Goal: Information Seeking & Learning: Compare options

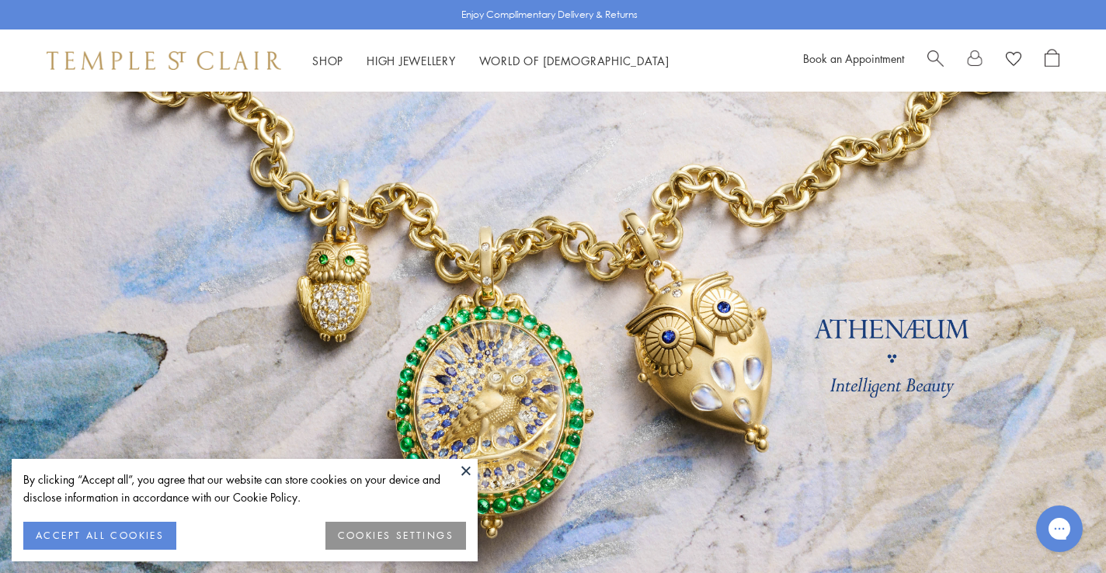
click at [467, 466] on button at bounding box center [465, 470] width 23 height 23
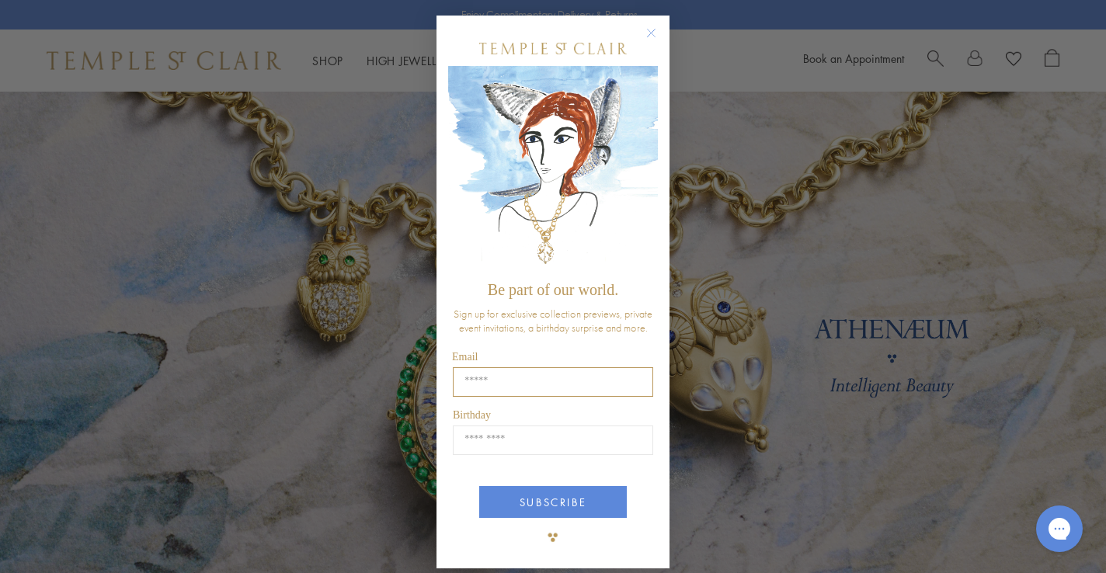
click at [512, 371] on input "Email" at bounding box center [553, 382] width 200 height 30
type input "**********"
click at [537, 429] on input "Birthday" at bounding box center [553, 441] width 200 height 30
click at [499, 447] on input "Birthday" at bounding box center [553, 441] width 200 height 30
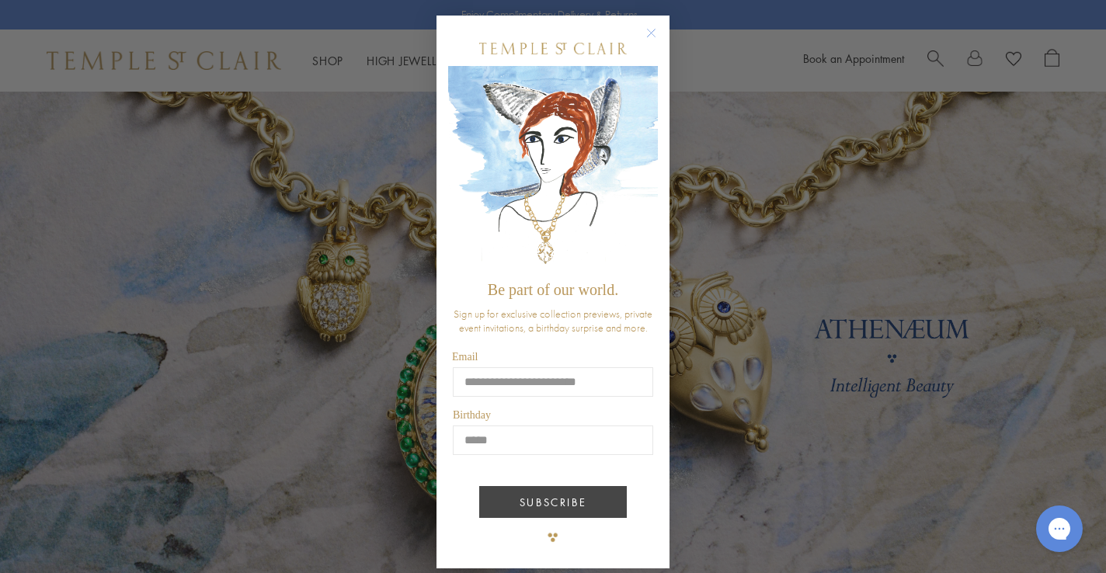
type input "*****"
click at [519, 498] on button "SUBSCRIBE" at bounding box center [553, 502] width 148 height 32
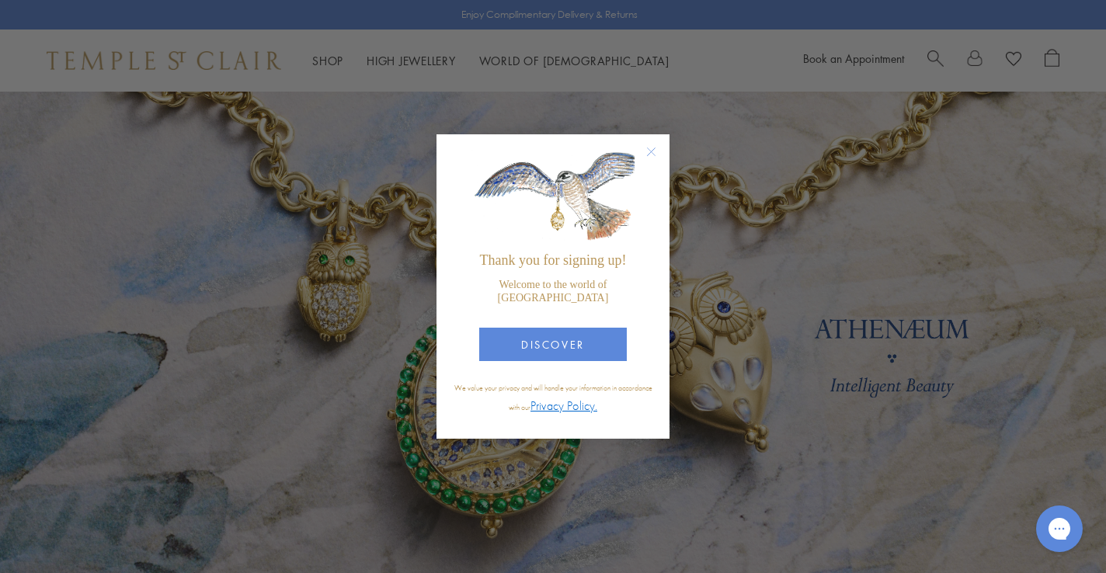
click at [555, 362] on div "DISCOVER" at bounding box center [553, 338] width 210 height 61
click at [554, 343] on button "DISCOVER" at bounding box center [553, 344] width 148 height 33
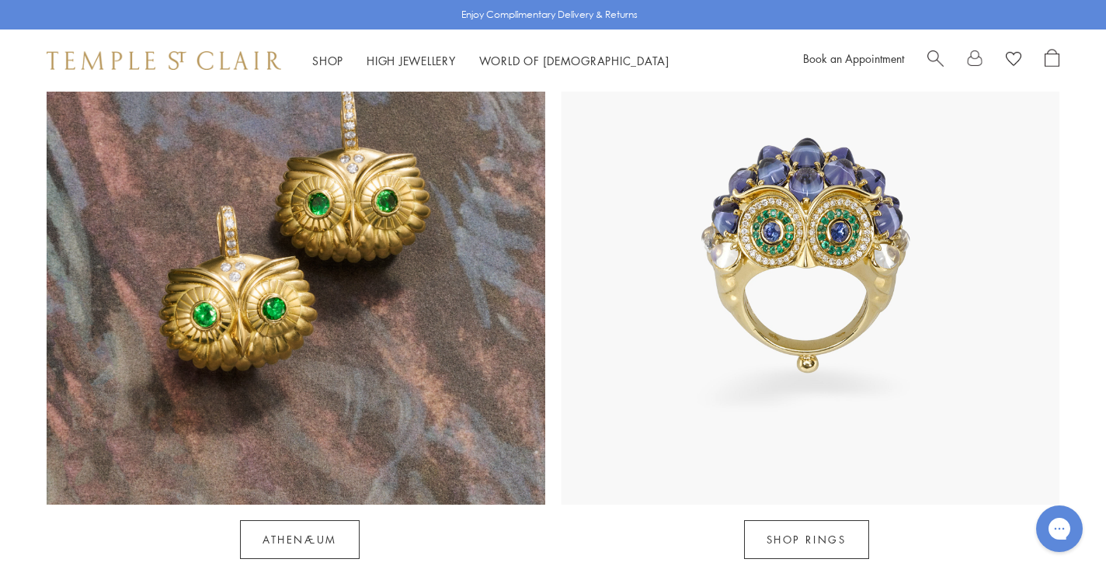
scroll to position [1447, 0]
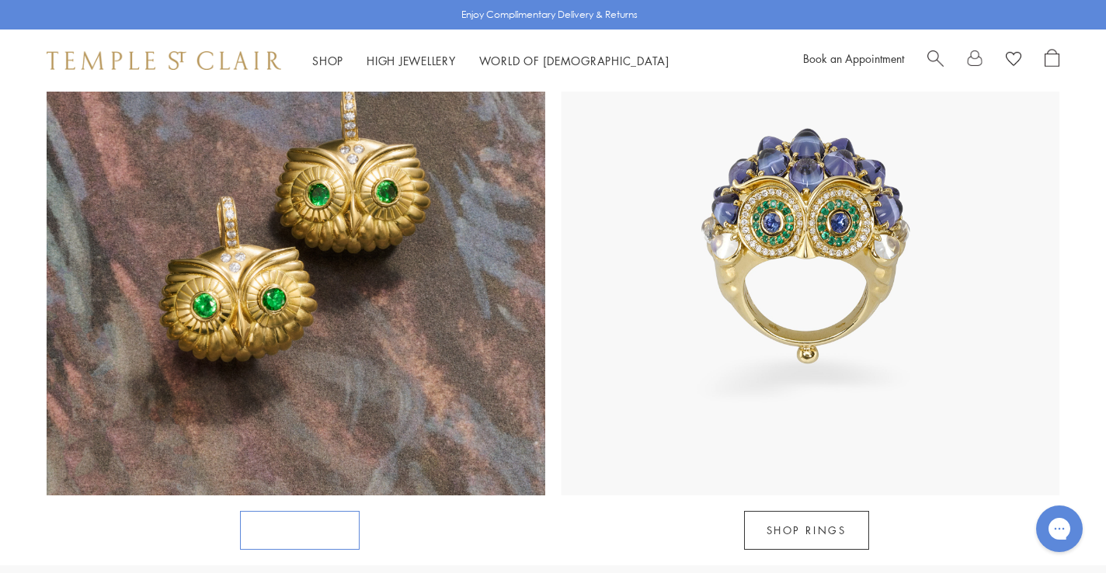
click at [312, 511] on link "Athenæum" at bounding box center [300, 530] width 120 height 39
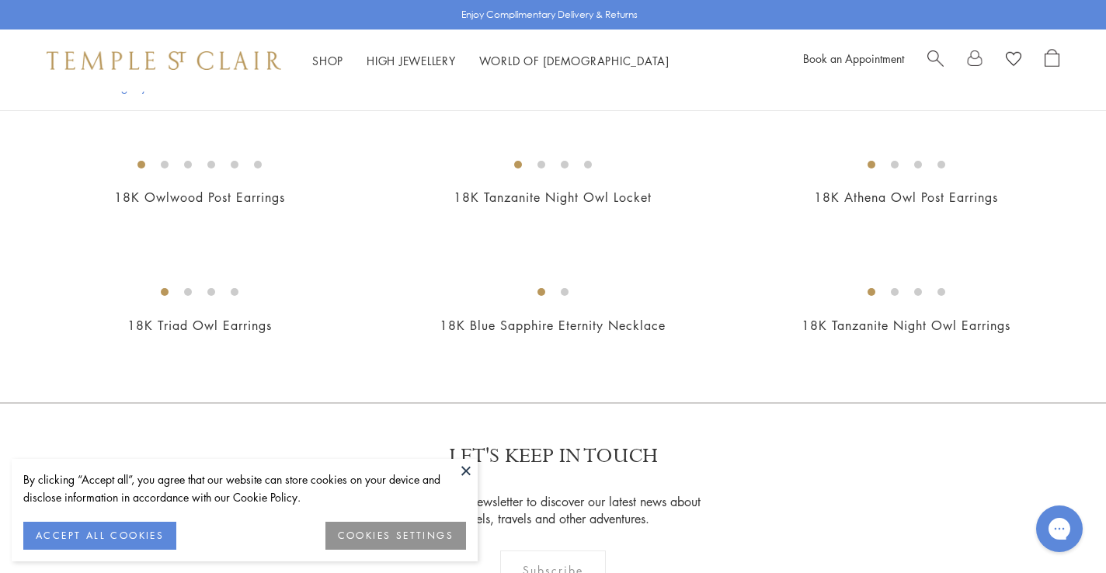
scroll to position [858, 0]
click at [0, 0] on img at bounding box center [0, 0] width 0 height 0
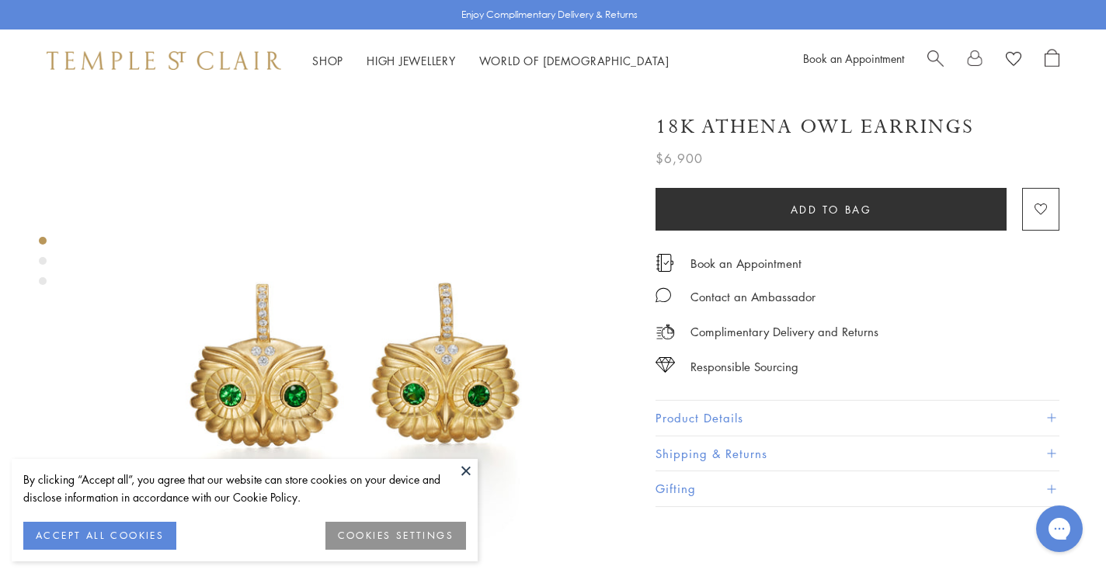
click at [457, 472] on button at bounding box center [465, 470] width 23 height 23
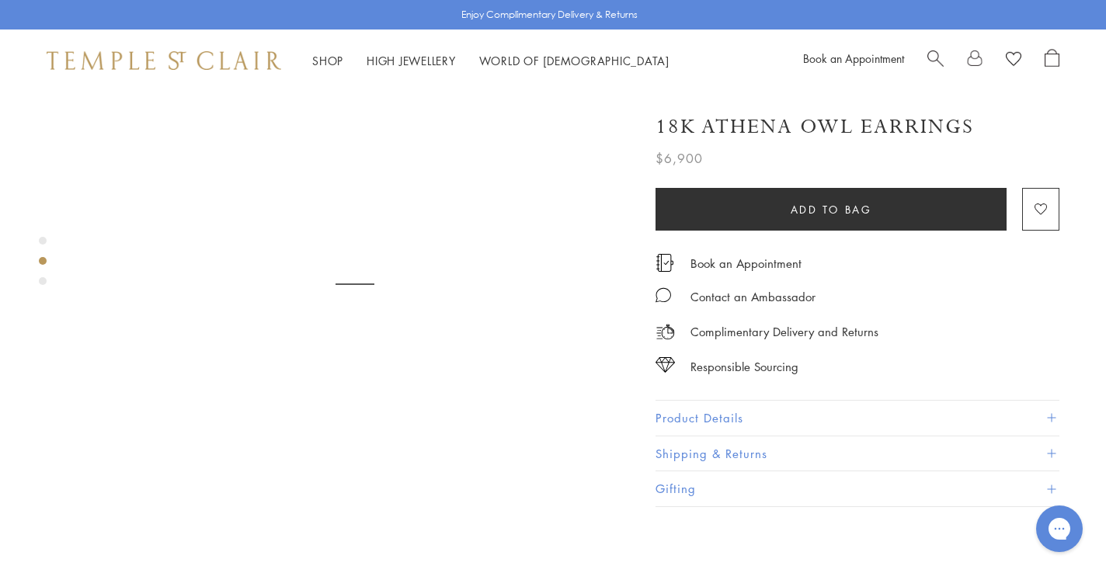
scroll to position [664, 0]
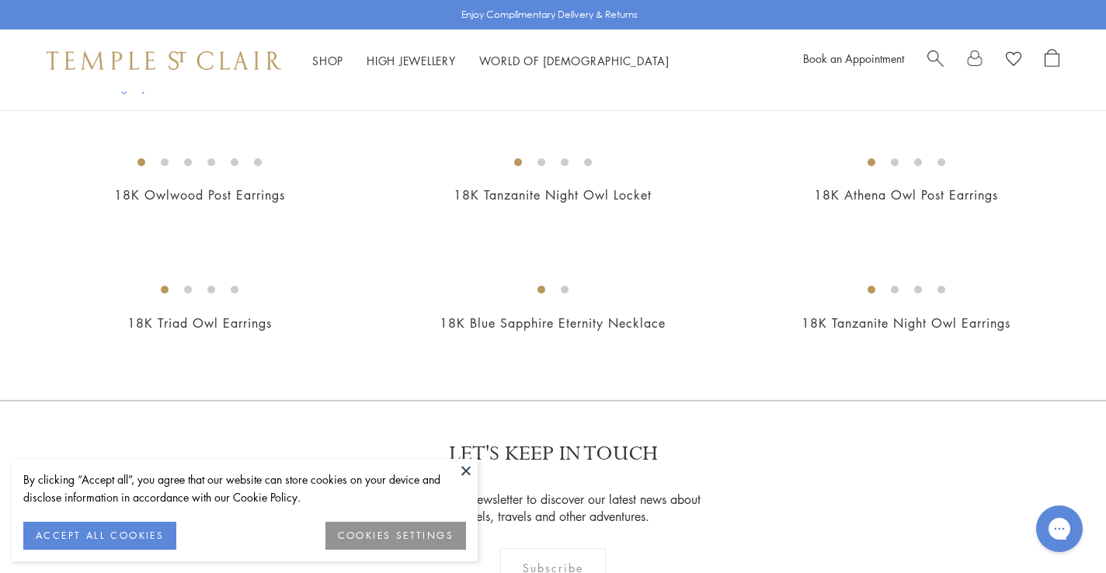
click at [386, 536] on button "COOKIES SETTINGS" at bounding box center [395, 536] width 141 height 28
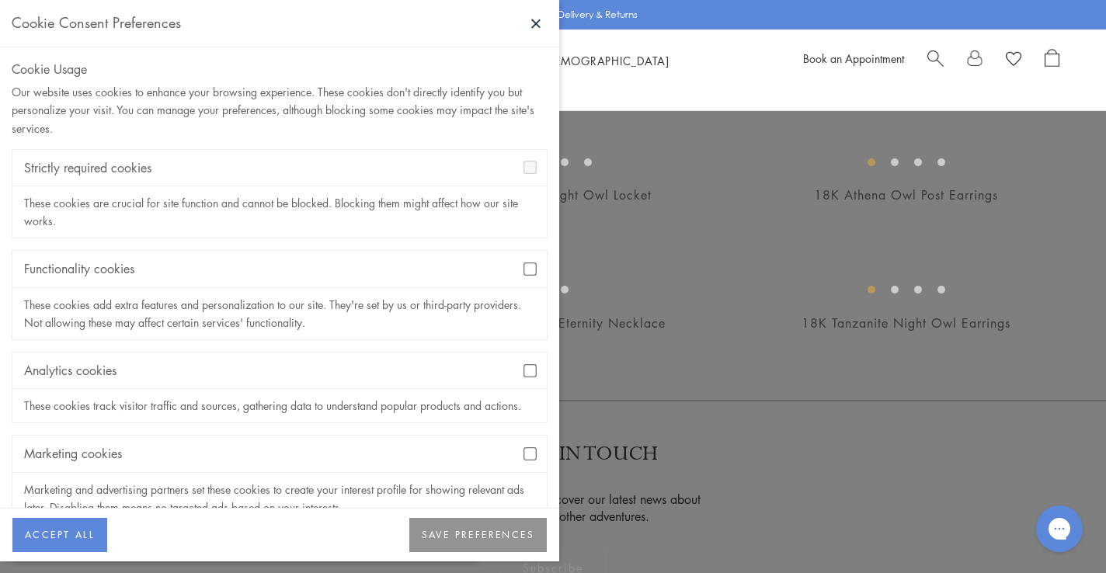
scroll to position [36, 0]
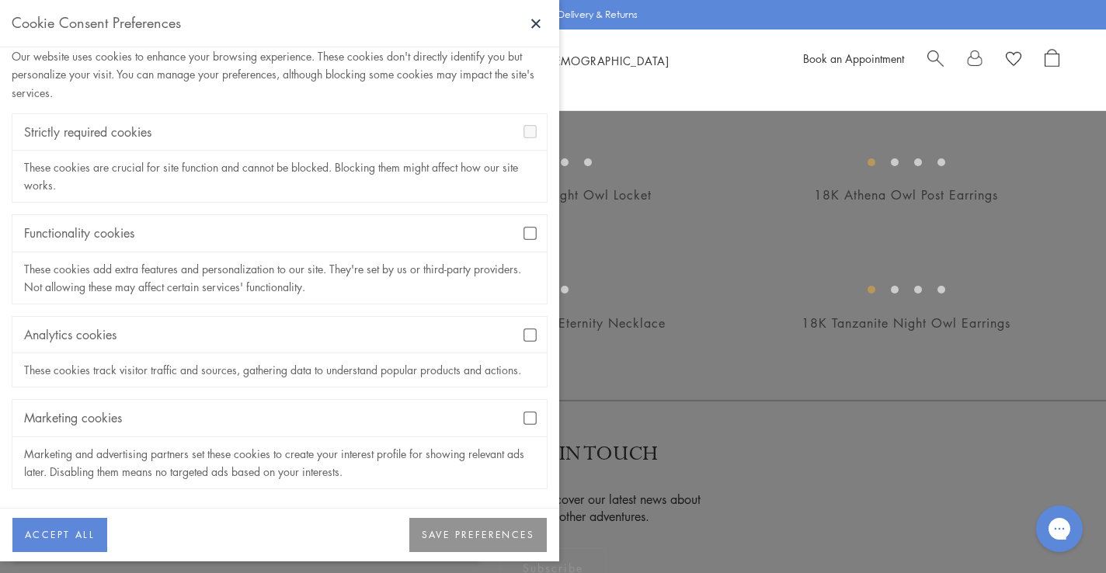
click at [479, 534] on button "SAVE PREFERENCES" at bounding box center [477, 535] width 137 height 34
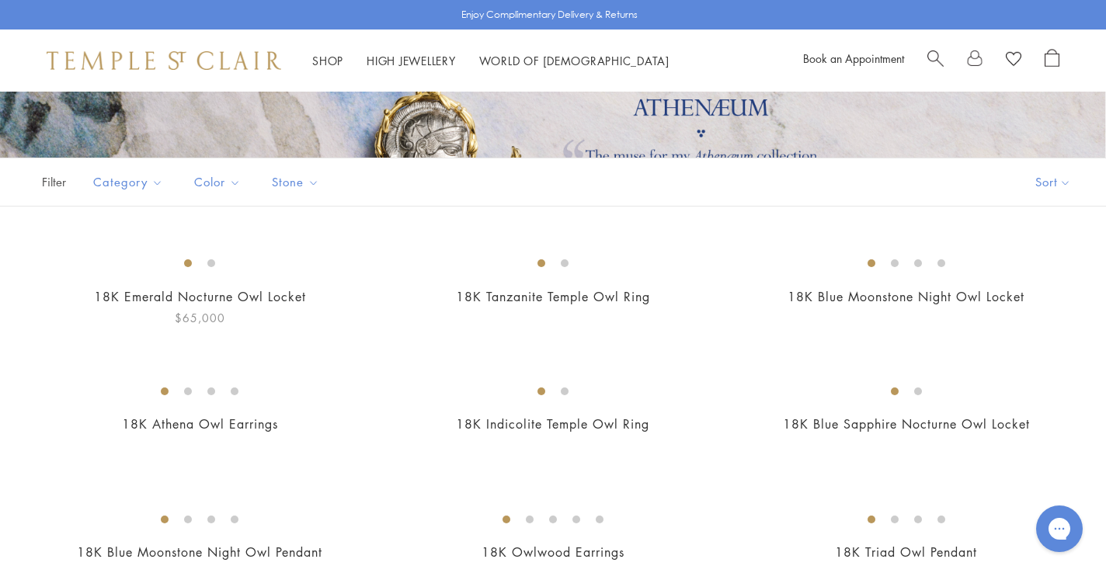
scroll to position [0, 0]
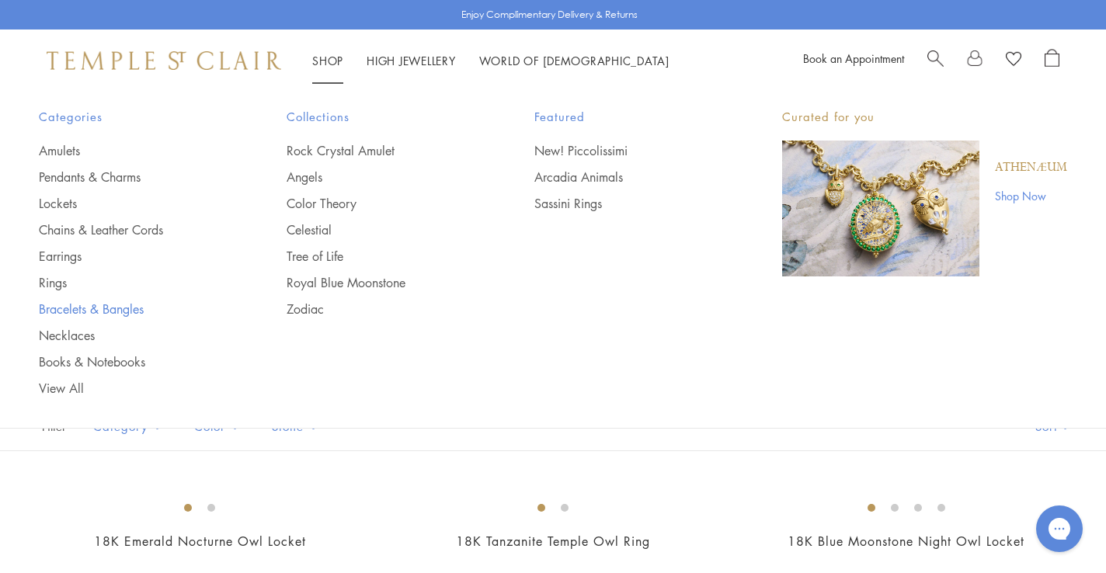
click at [69, 305] on link "Bracelets & Bangles" at bounding box center [132, 308] width 186 height 17
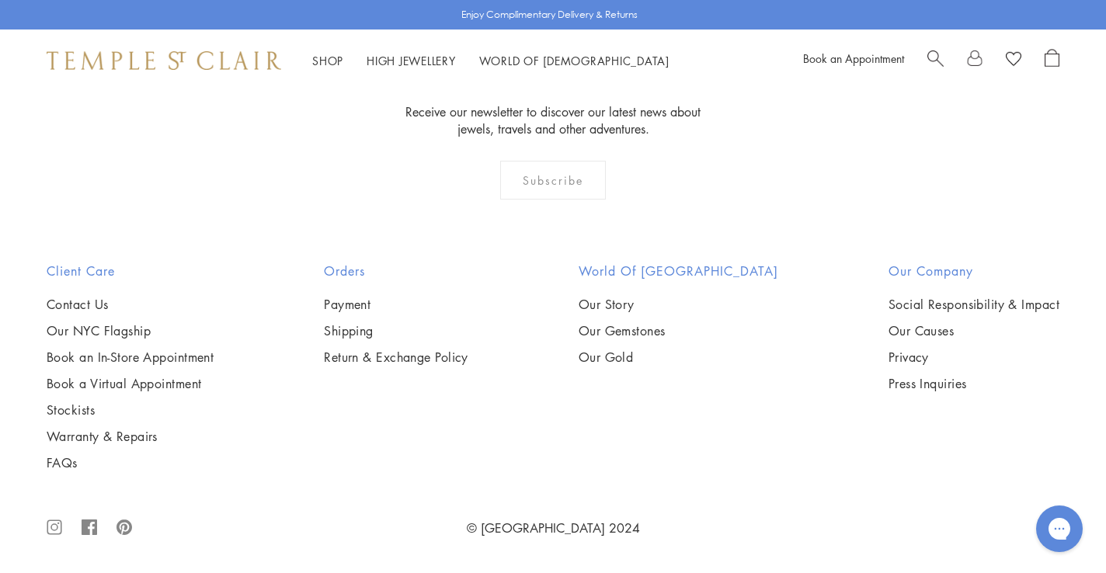
scroll to position [5086, 0]
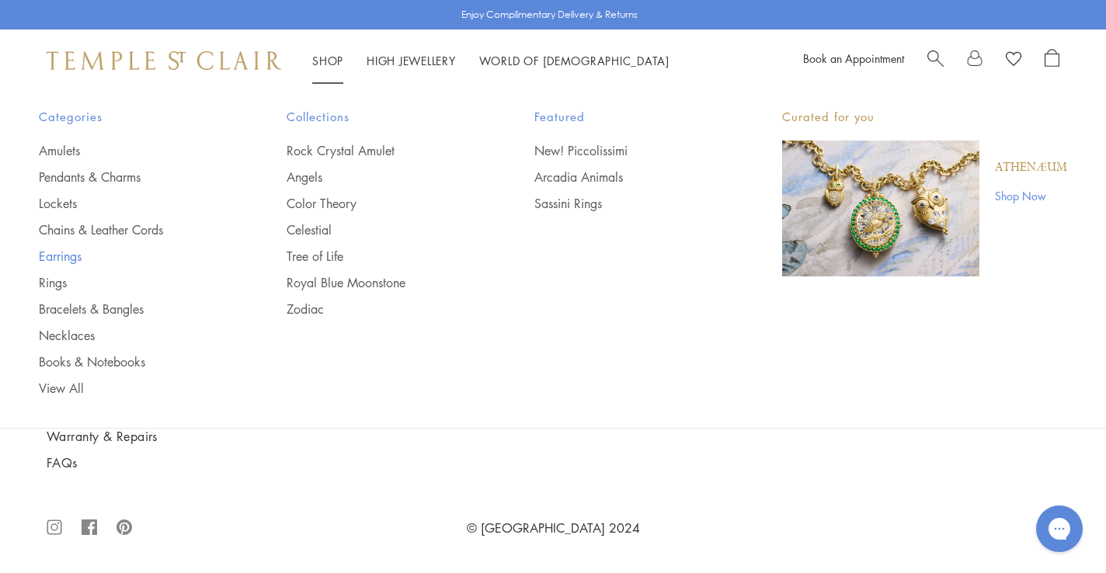
click at [62, 255] on link "Earrings" at bounding box center [132, 256] width 186 height 17
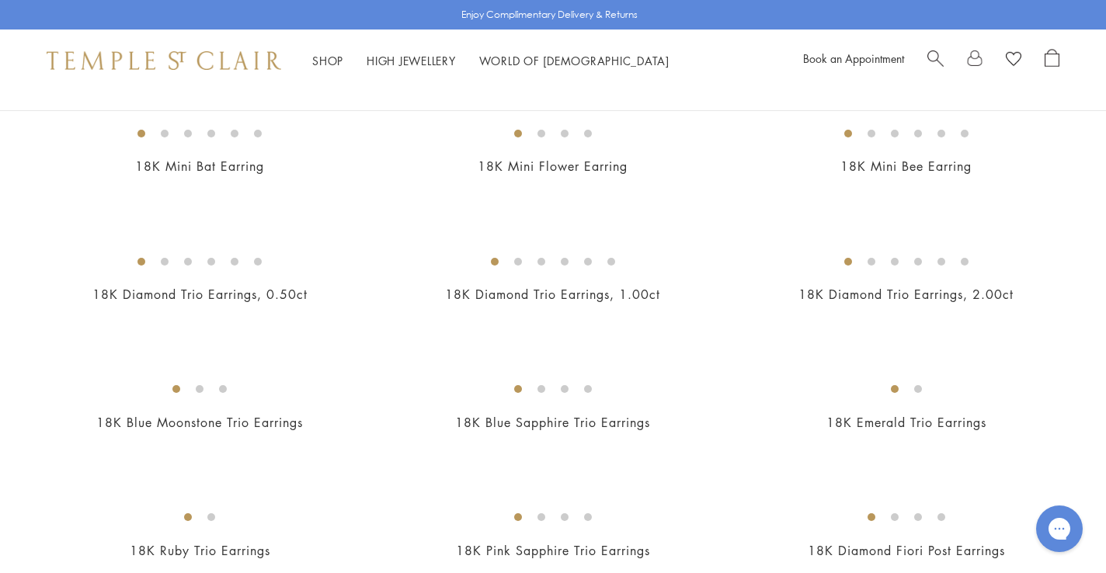
scroll to position [556, 0]
click at [397, 57] on link "High Jewellery High Jewellery" at bounding box center [411, 61] width 89 height 16
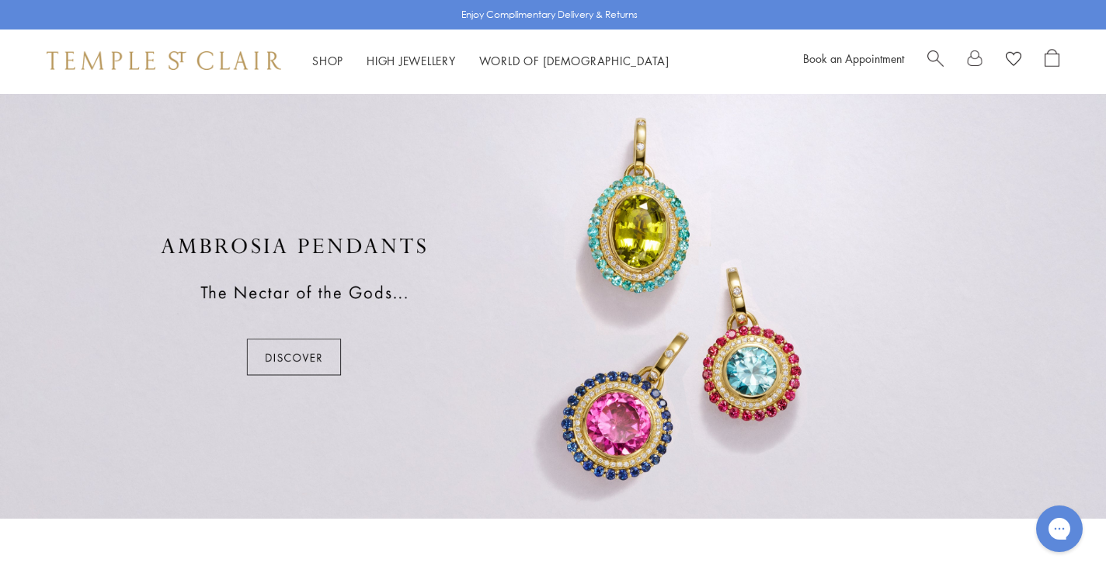
scroll to position [845, 0]
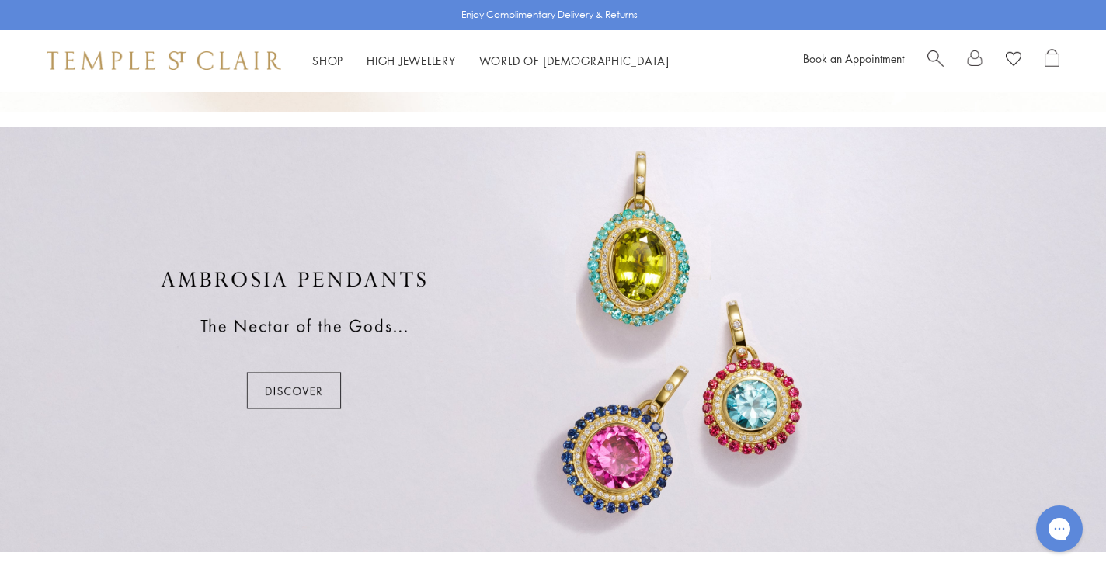
click at [285, 388] on div at bounding box center [553, 339] width 1106 height 425
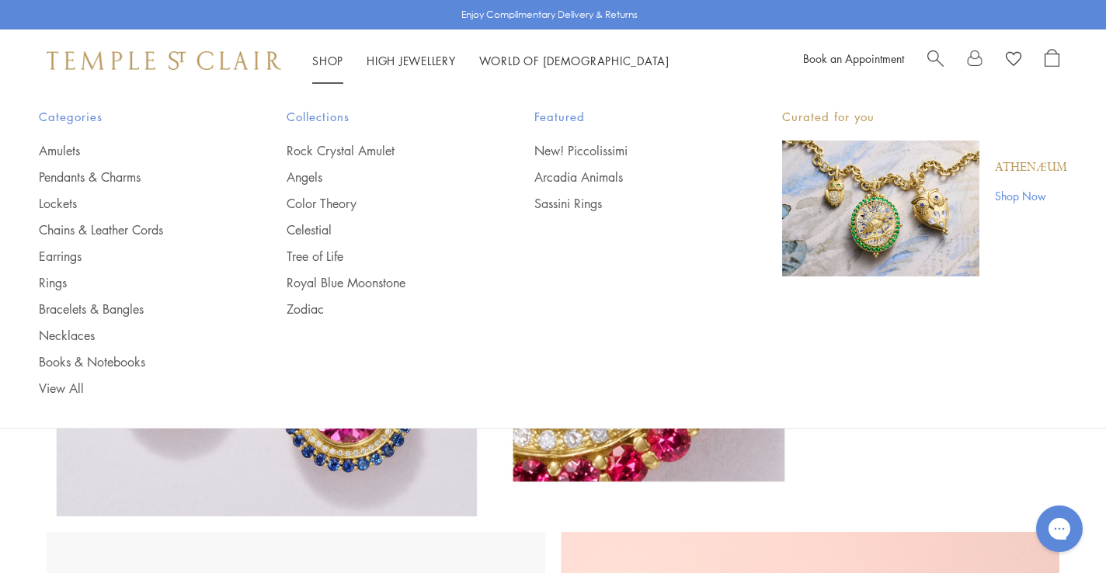
click at [323, 59] on link "Shop Shop" at bounding box center [327, 61] width 31 height 16
click at [341, 287] on link "Royal Blue Moonstone" at bounding box center [380, 282] width 186 height 17
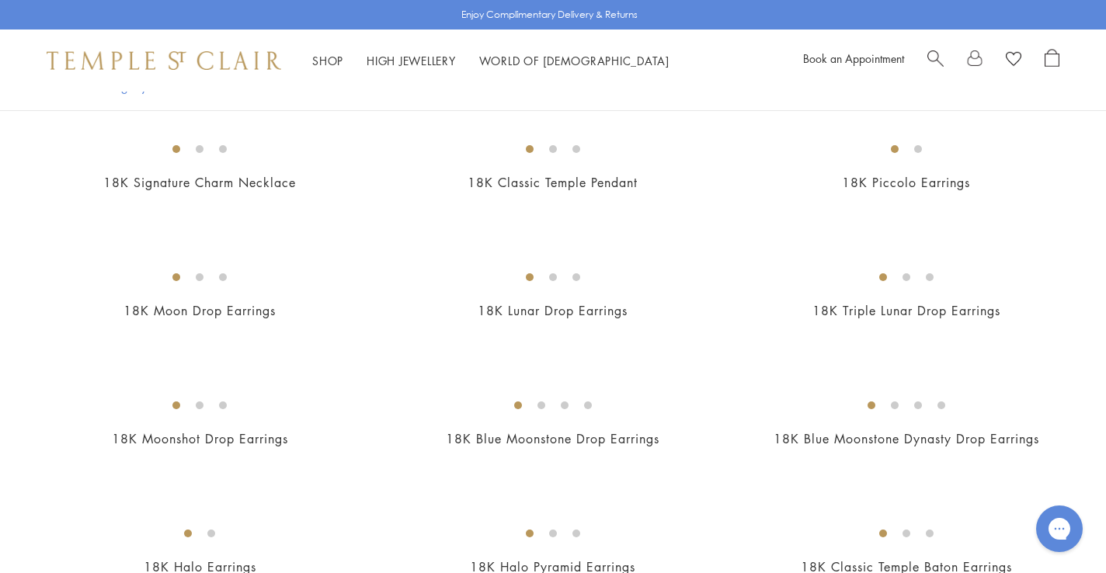
scroll to position [1202, 0]
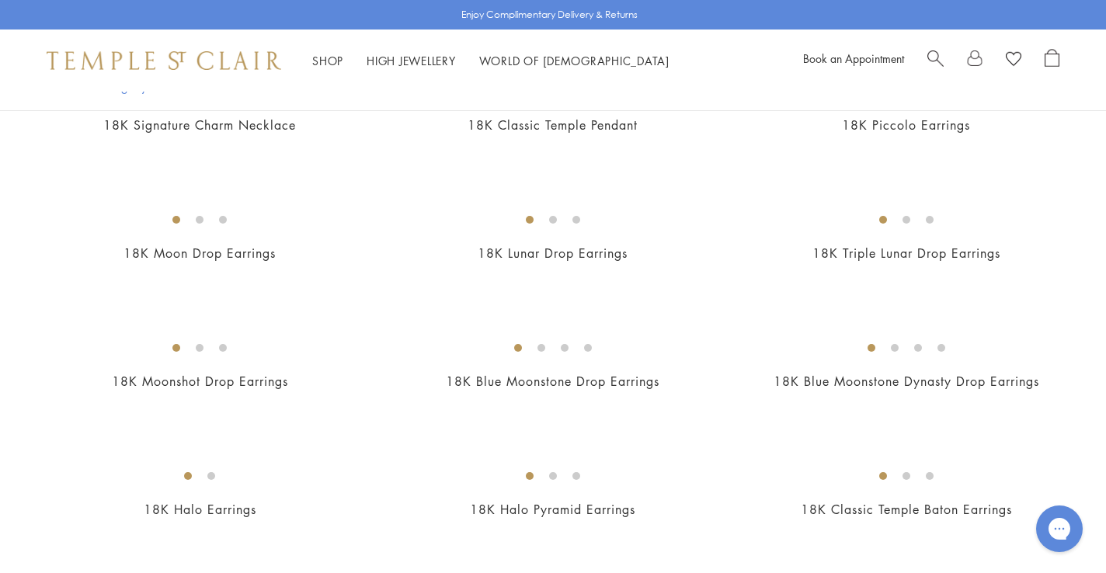
click at [0, 0] on img at bounding box center [0, 0] width 0 height 0
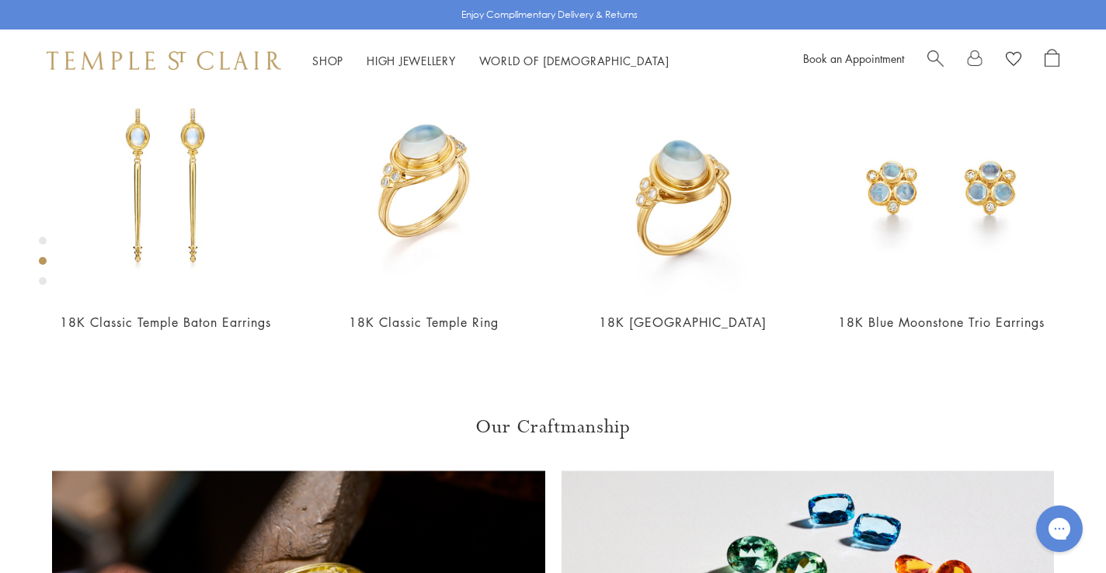
scroll to position [702, 0]
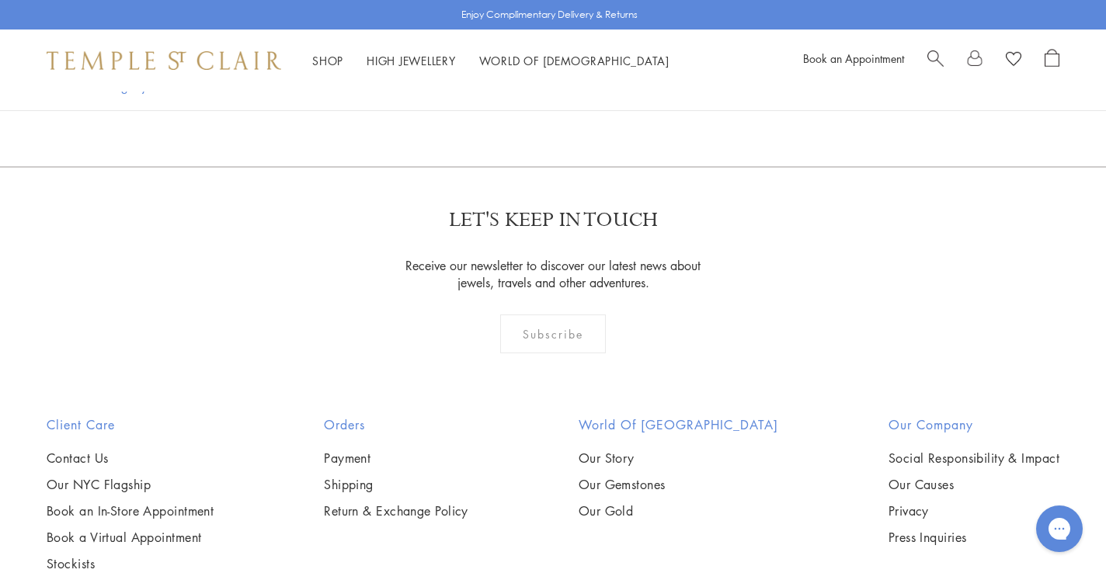
scroll to position [2817, 0]
click at [0, 0] on img at bounding box center [0, 0] width 0 height 0
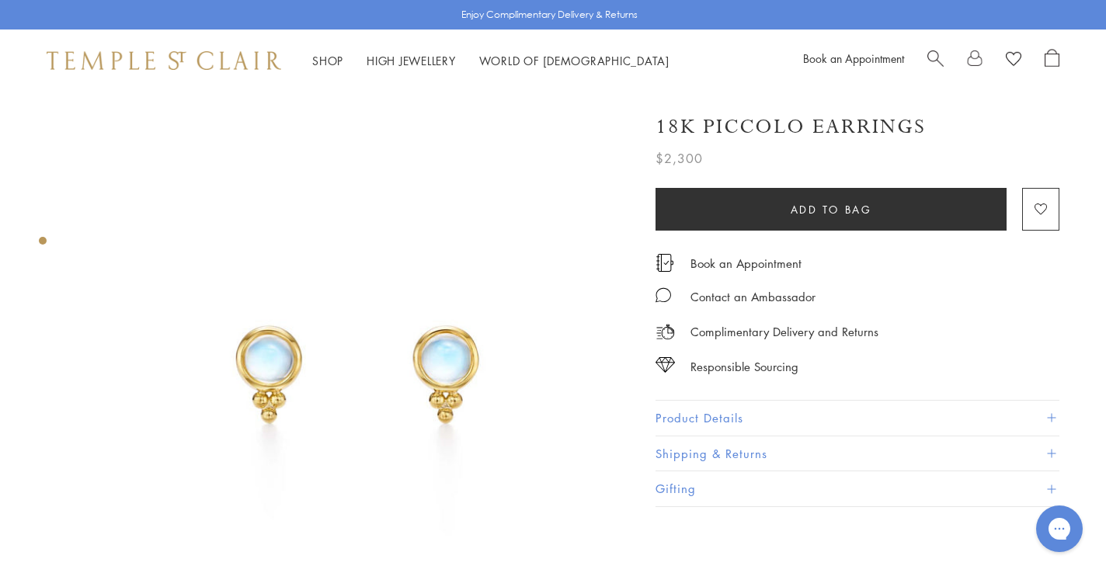
click at [543, 375] on img at bounding box center [355, 369] width 554 height 554
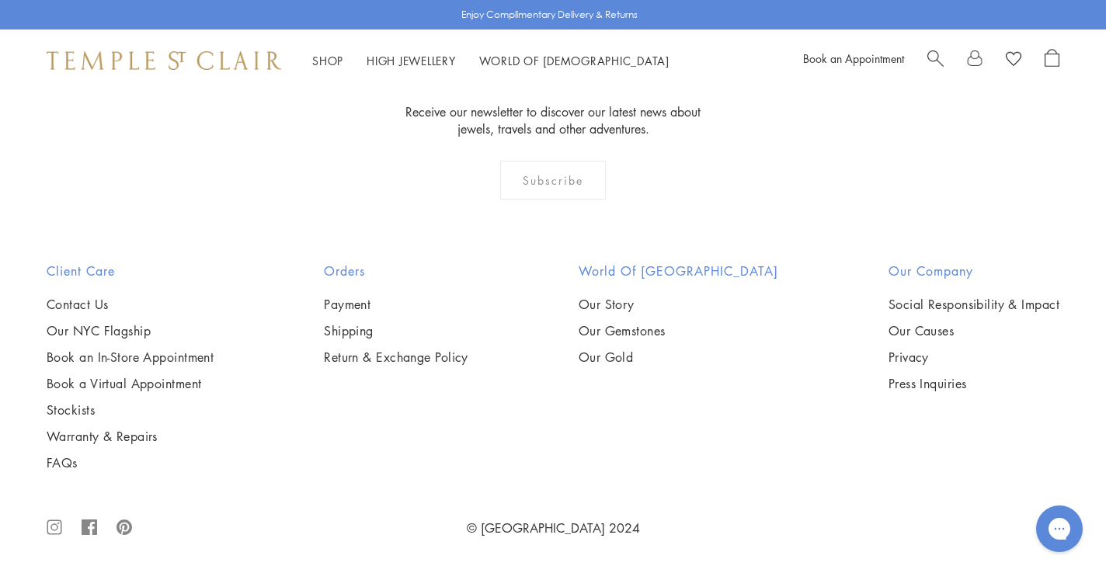
scroll to position [3309, 0]
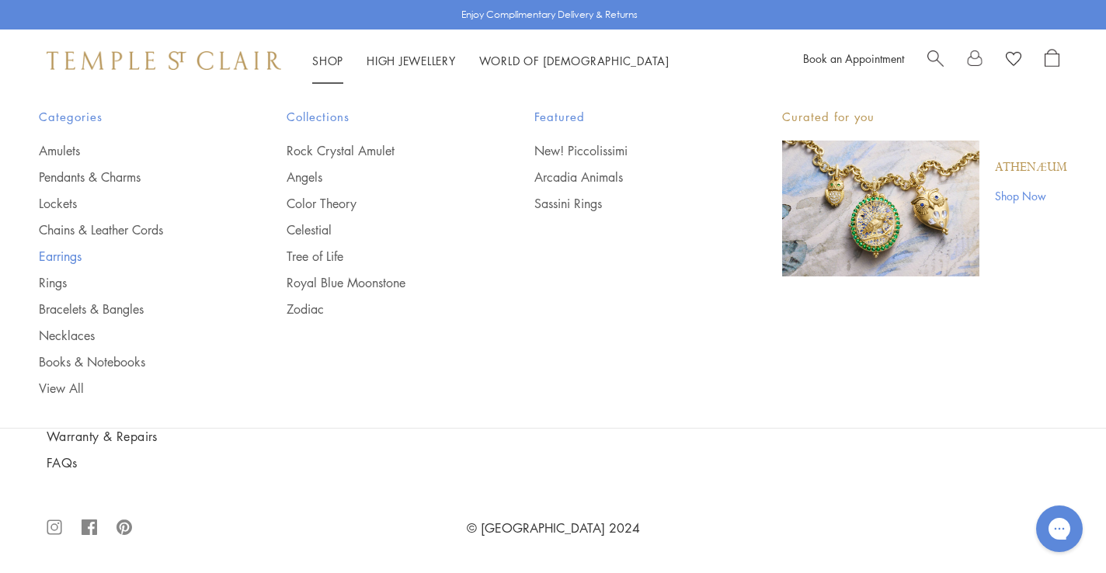
click at [75, 251] on link "Earrings" at bounding box center [132, 256] width 186 height 17
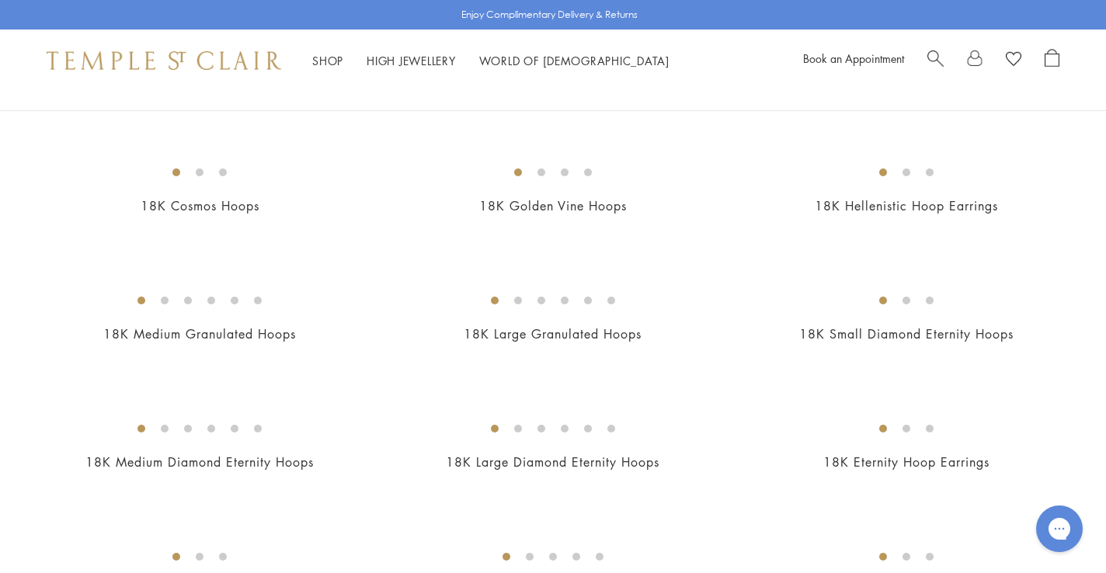
scroll to position [1423, 0]
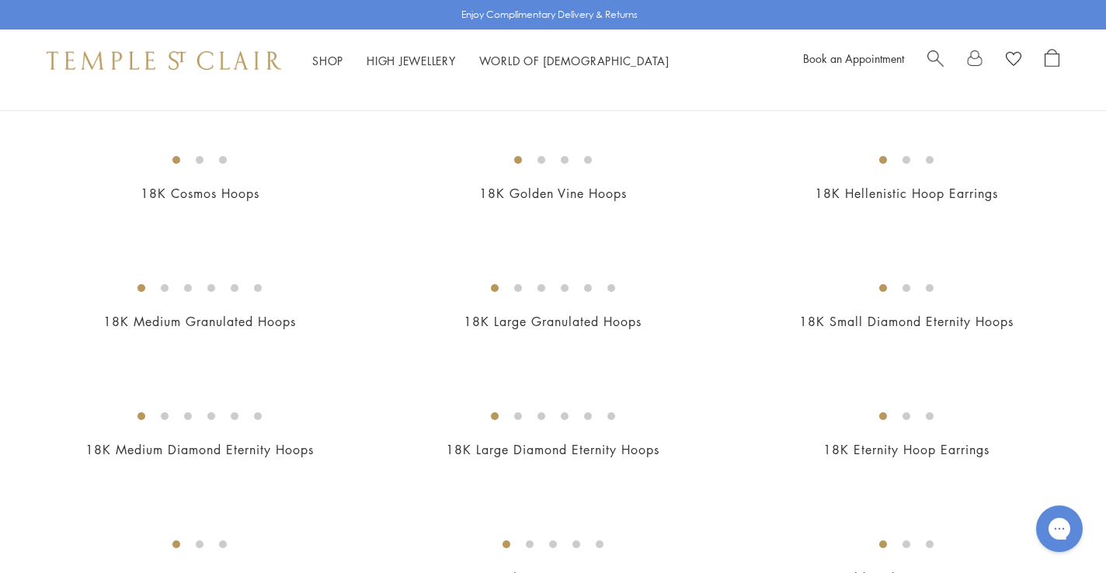
click at [0, 0] on img at bounding box center [0, 0] width 0 height 0
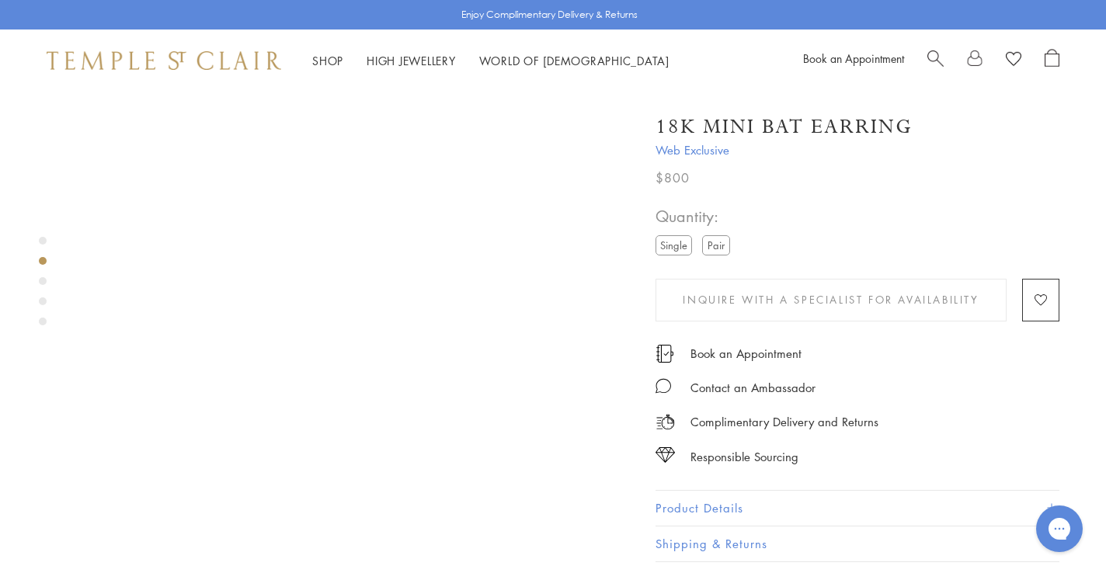
scroll to position [582, 0]
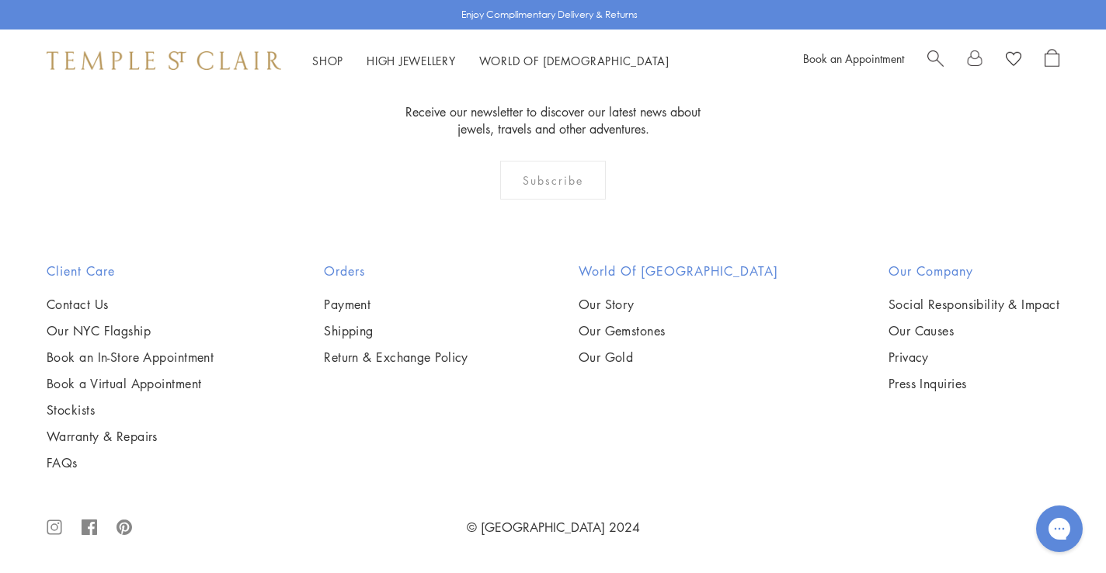
scroll to position [3858, 0]
click at [0, 0] on img at bounding box center [0, 0] width 0 height 0
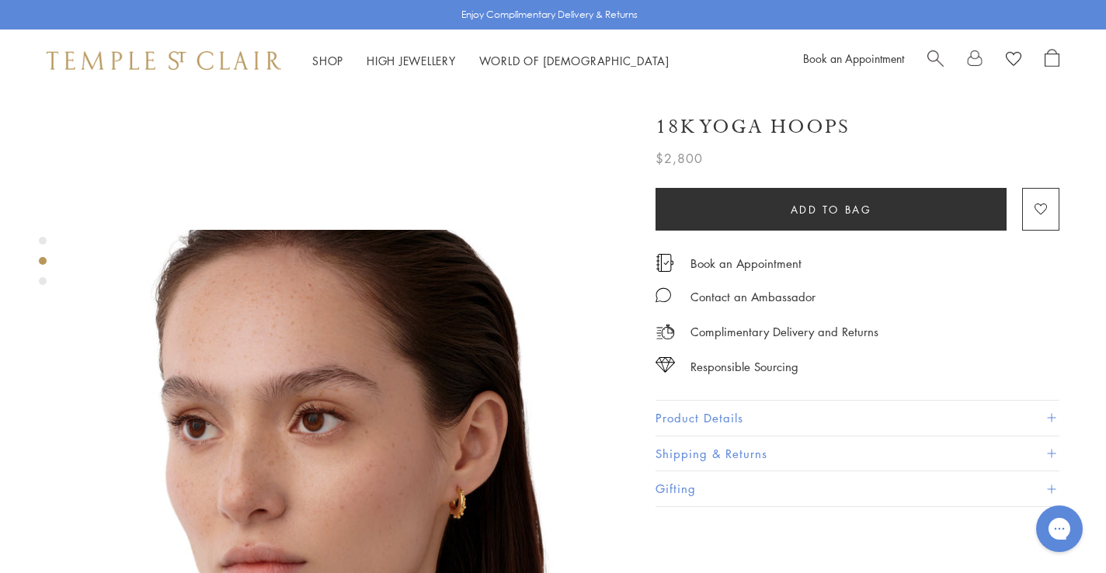
scroll to position [440, 0]
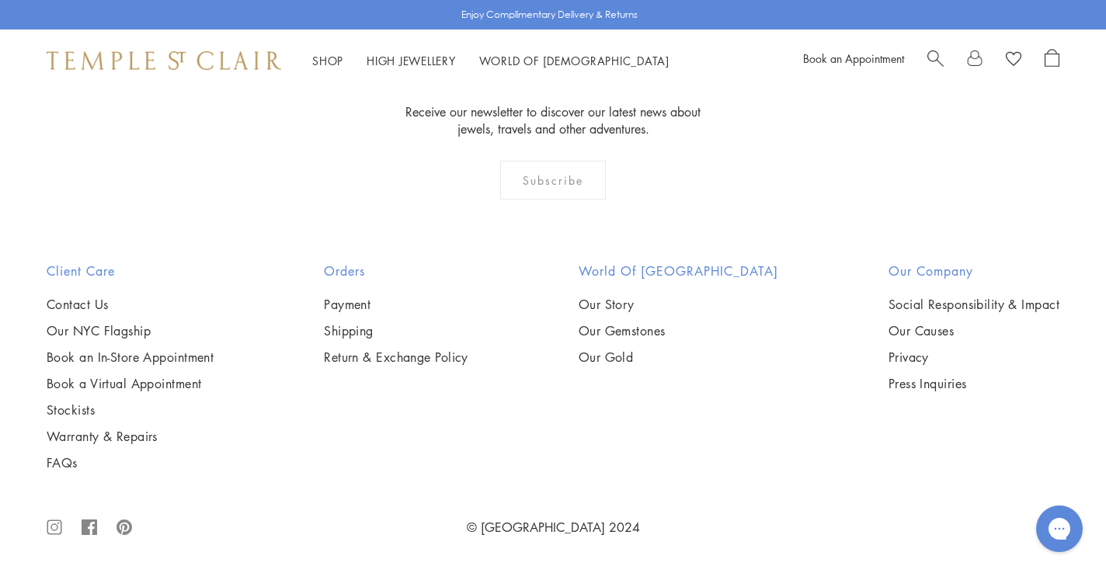
scroll to position [7585, 0]
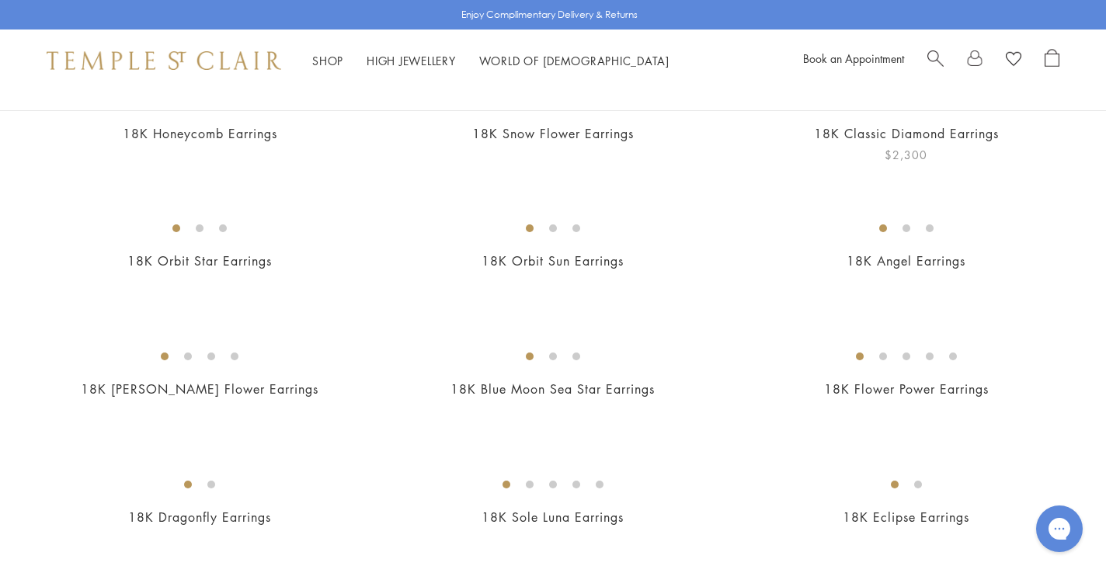
scroll to position [207, 0]
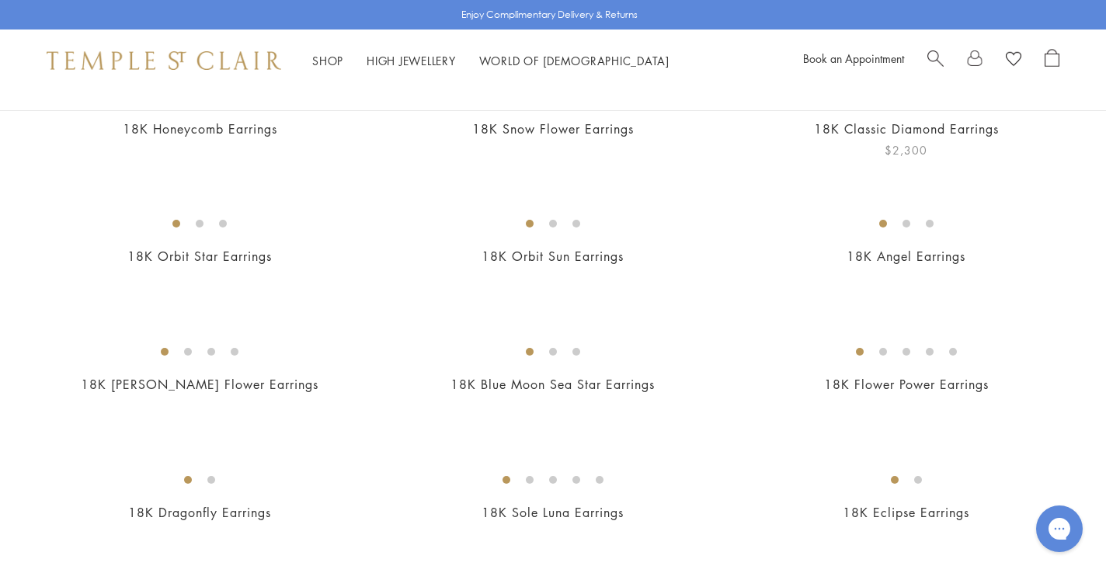
click at [0, 0] on img at bounding box center [0, 0] width 0 height 0
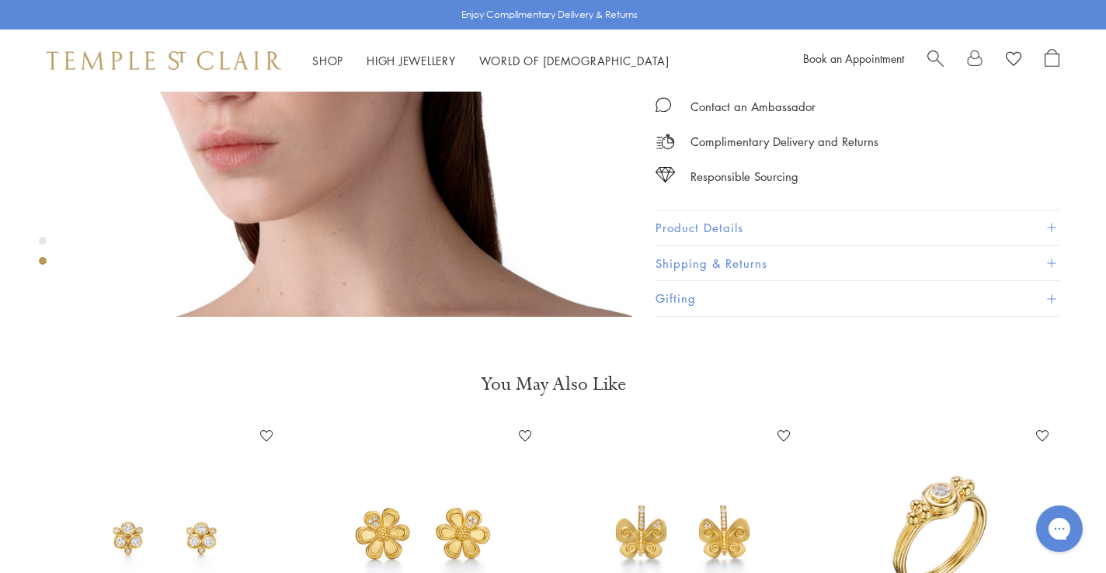
scroll to position [915, 0]
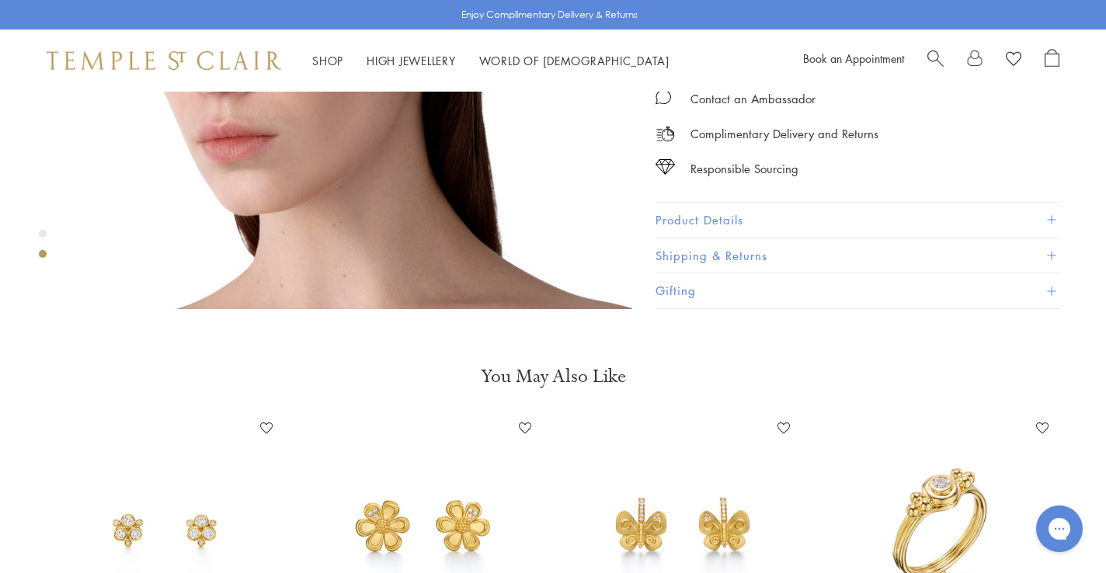
click at [512, 483] on img at bounding box center [424, 530] width 228 height 228
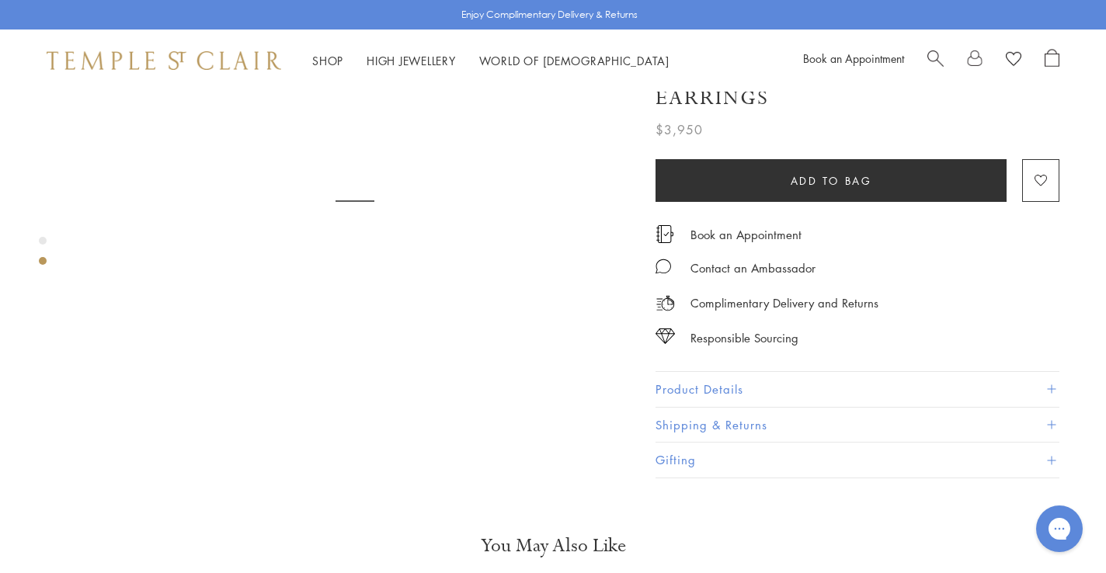
scroll to position [746, 0]
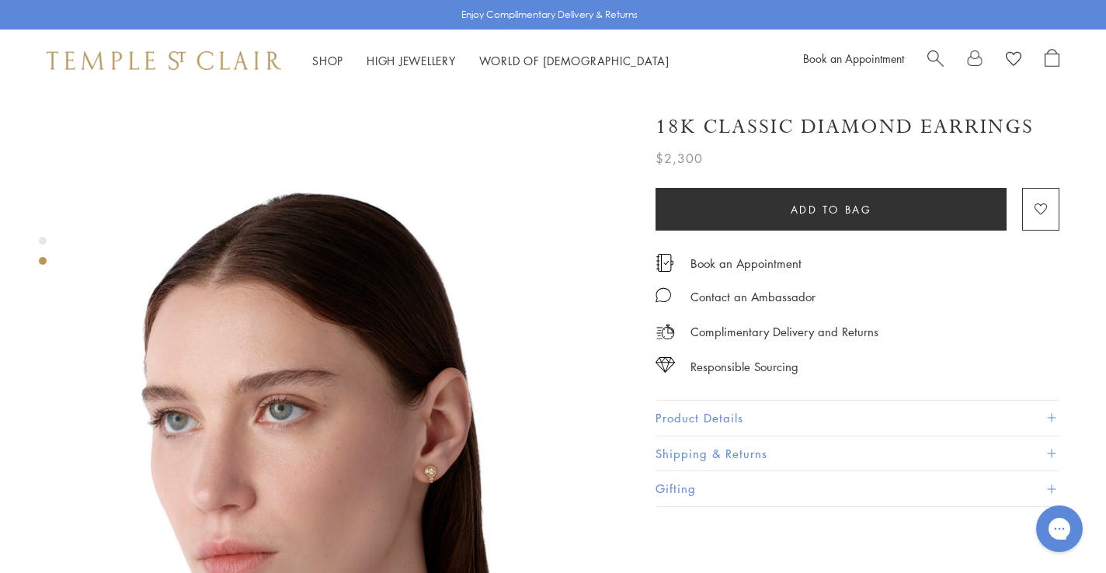
scroll to position [499, 0]
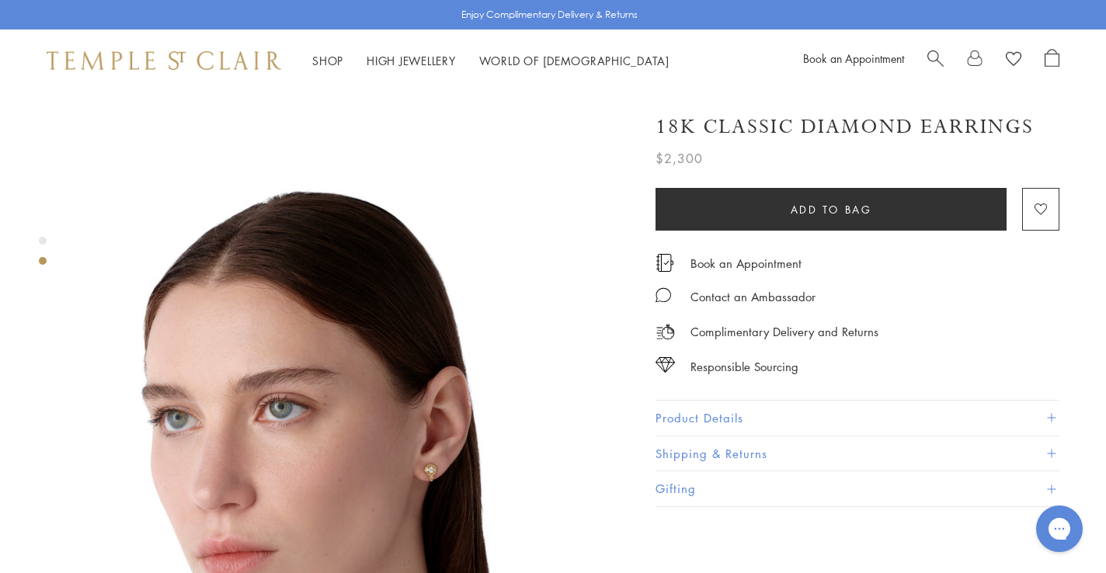
click at [449, 405] on img at bounding box center [355, 447] width 554 height 554
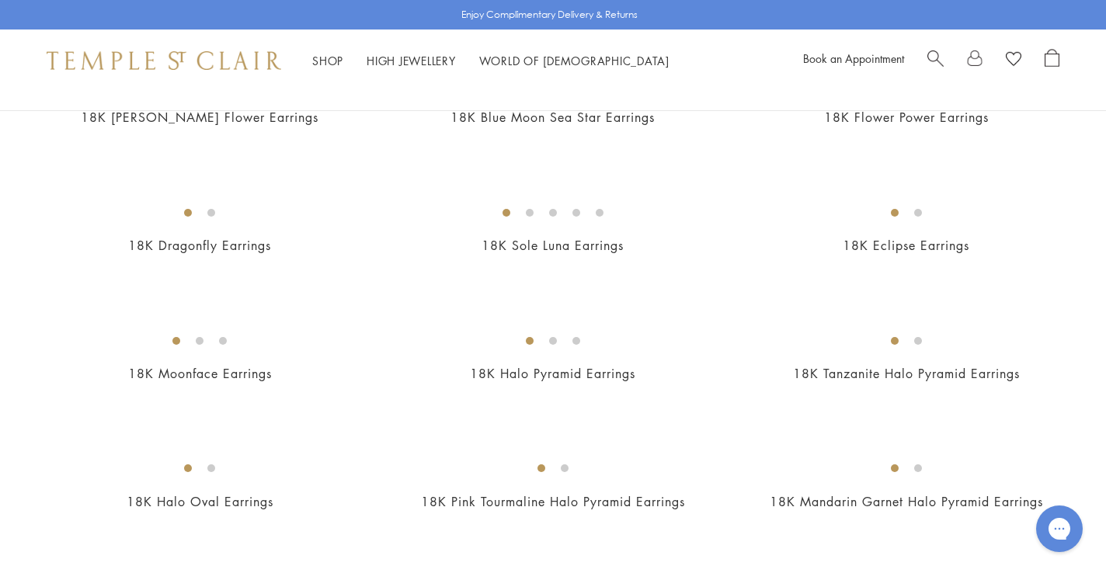
scroll to position [475, 0]
click at [0, 0] on img at bounding box center [0, 0] width 0 height 0
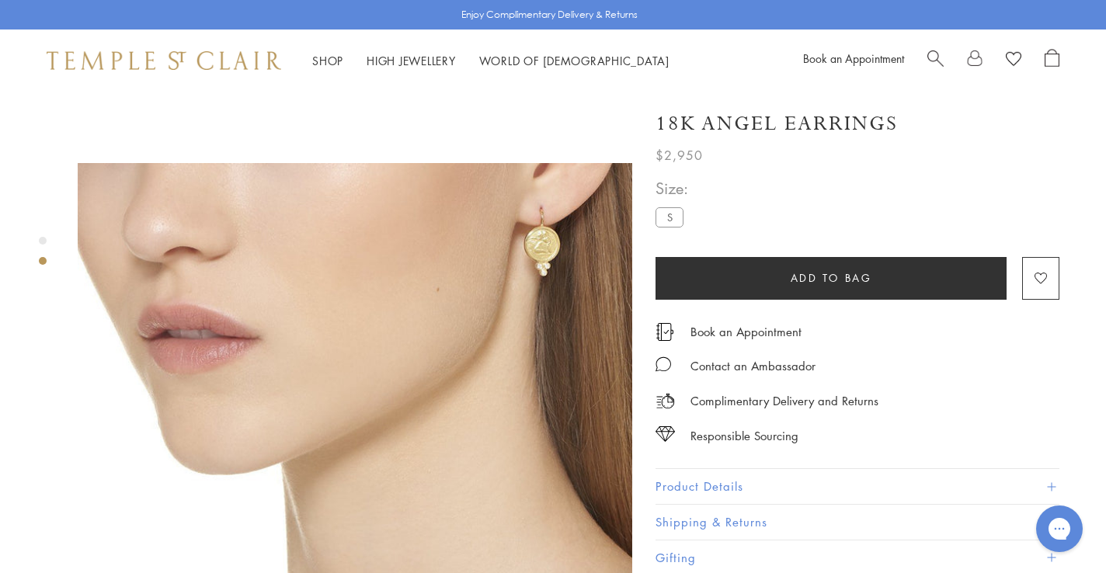
scroll to position [509, 0]
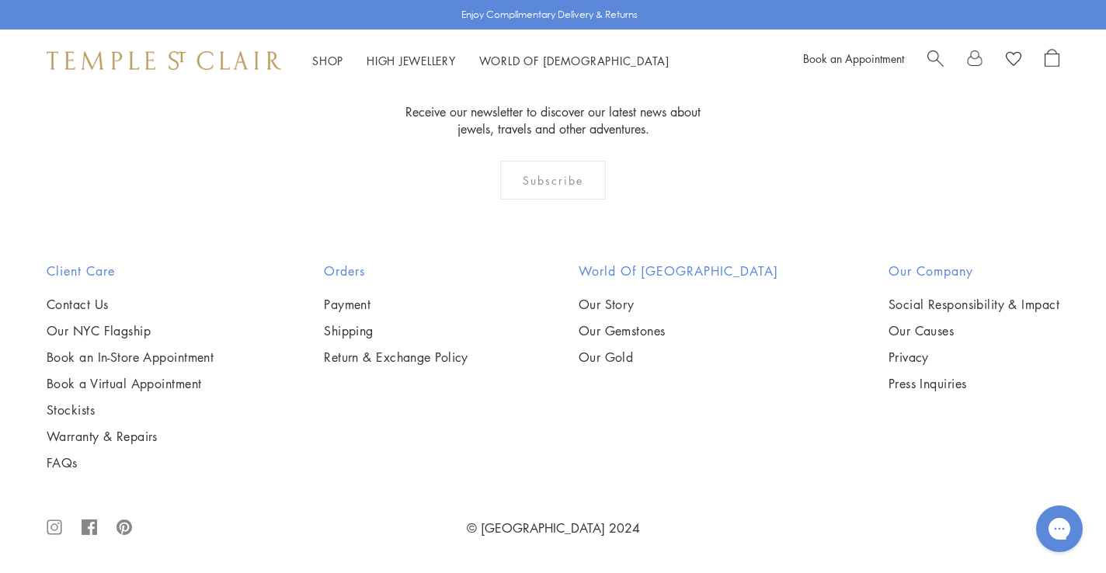
scroll to position [5291, 0]
click at [0, 0] on img at bounding box center [0, 0] width 0 height 0
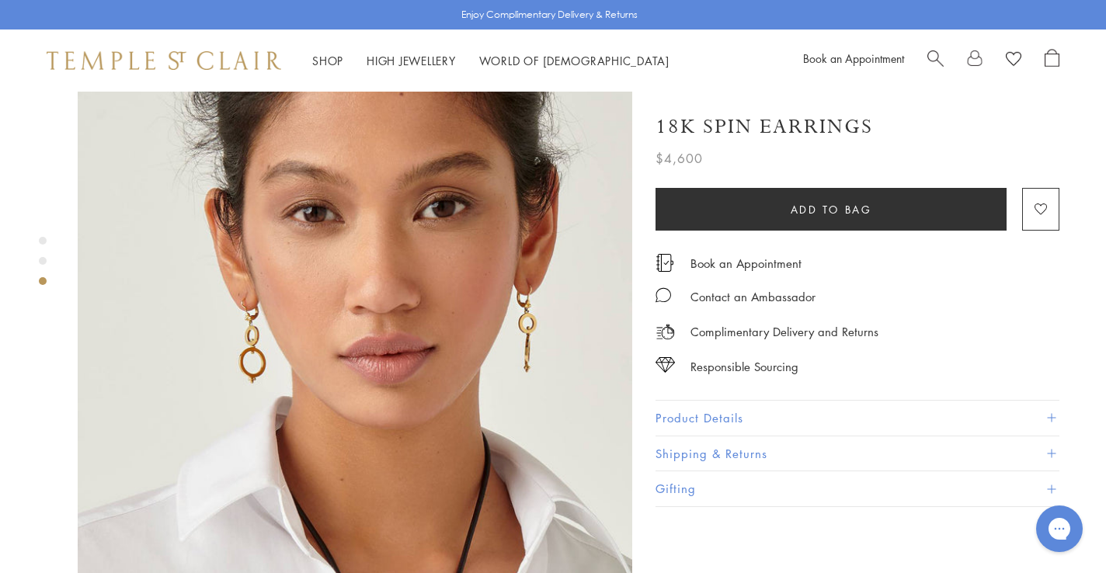
scroll to position [1214, 0]
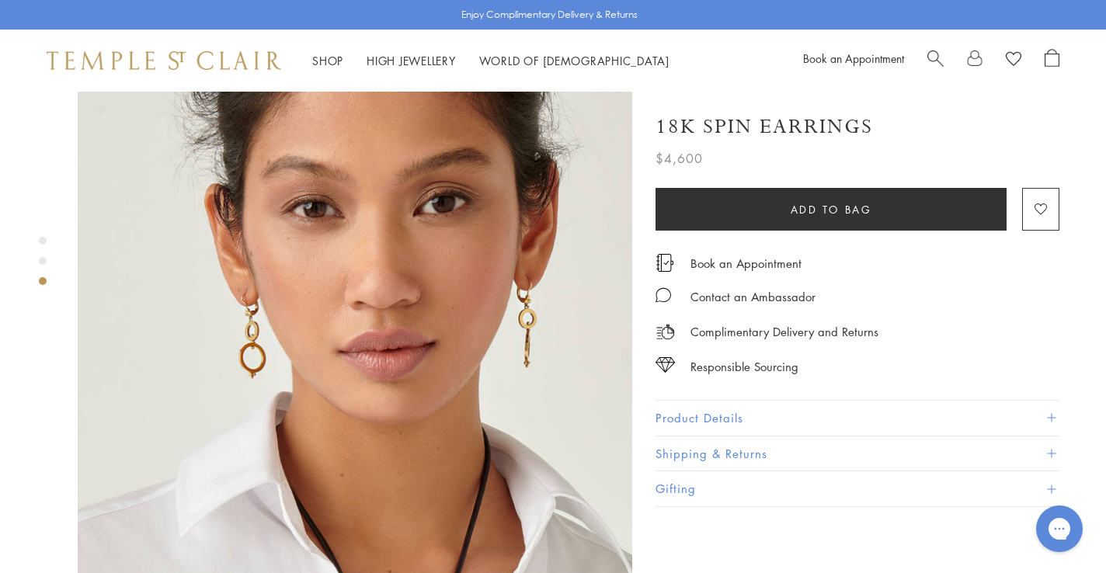
click at [510, 255] on img at bounding box center [355, 310] width 554 height 554
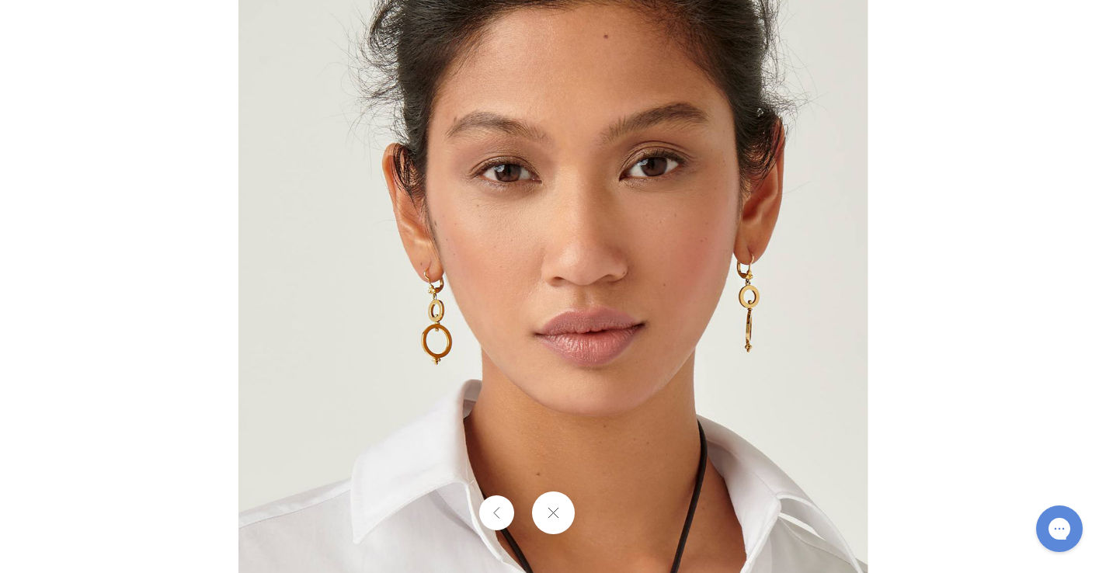
click at [447, 344] on img at bounding box center [552, 286] width 629 height 628
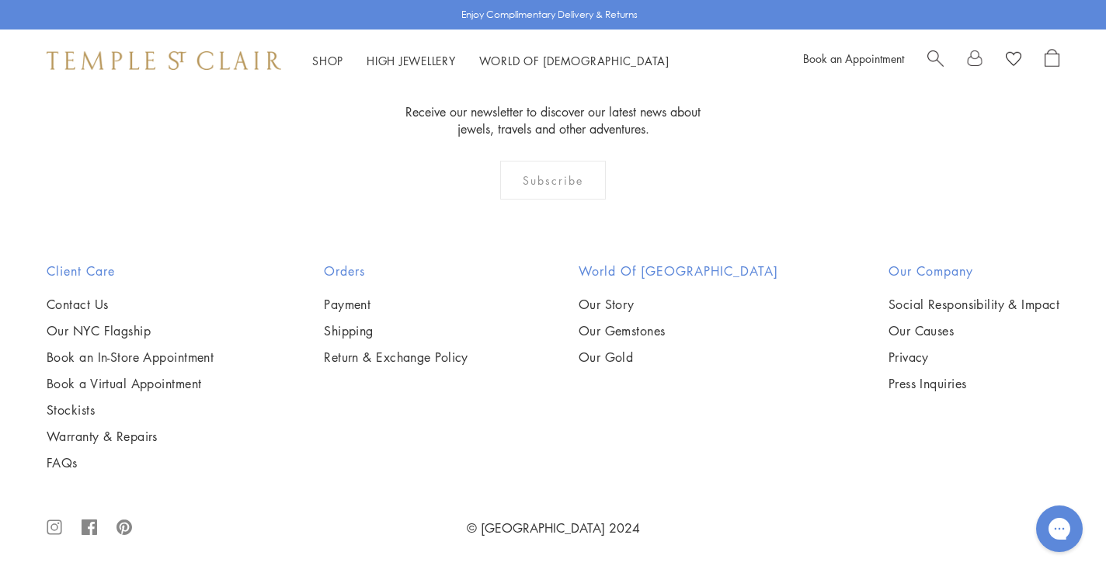
scroll to position [6090, 0]
click at [0, 0] on img at bounding box center [0, 0] width 0 height 0
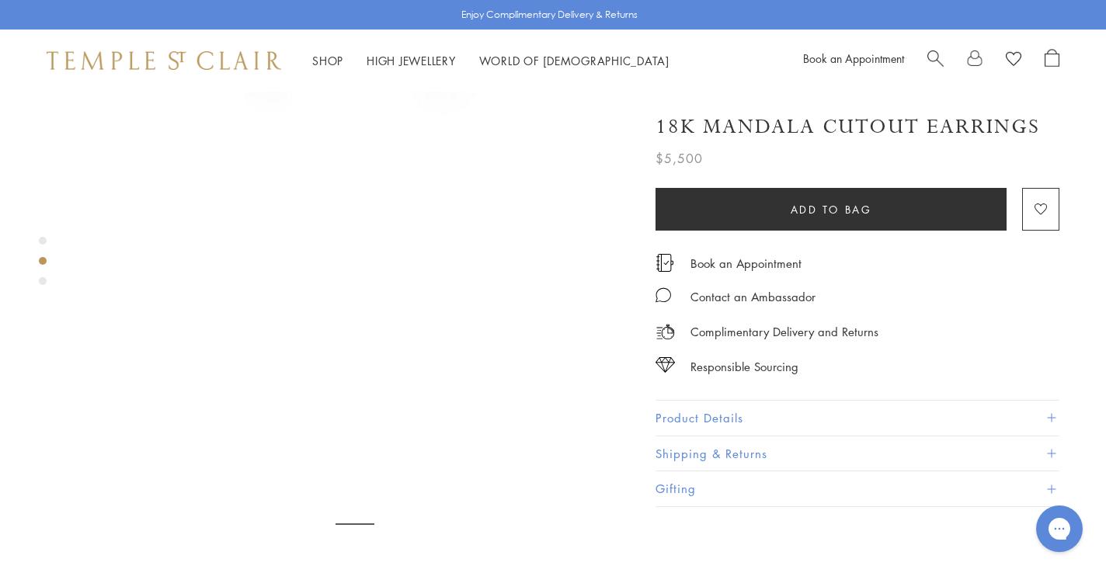
scroll to position [424, 0]
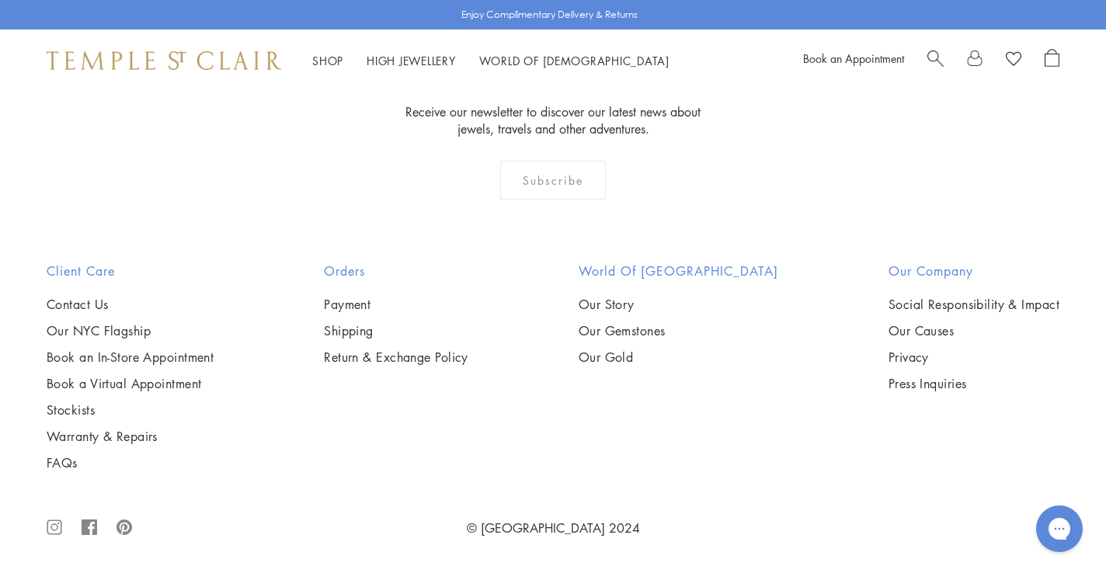
scroll to position [7248, 0]
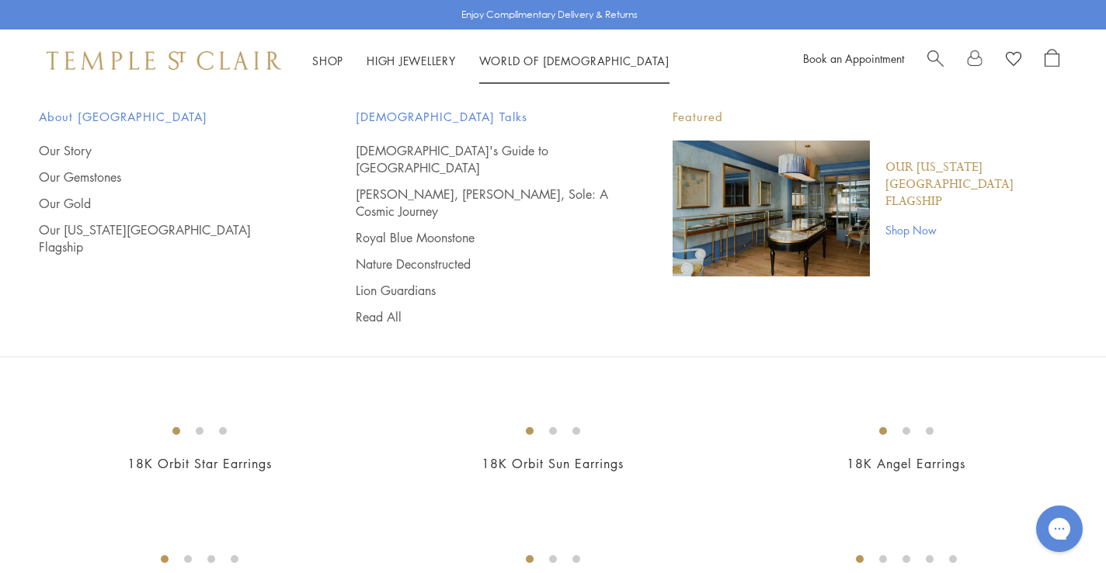
click at [554, 51] on li "World of Temple World of Temple About Temple St. Clair Our Story Our Gemstones …" at bounding box center [574, 60] width 190 height 19
click at [470, 145] on link "[DEMOGRAPHIC_DATA]'s Guide to [GEOGRAPHIC_DATA]" at bounding box center [483, 159] width 255 height 34
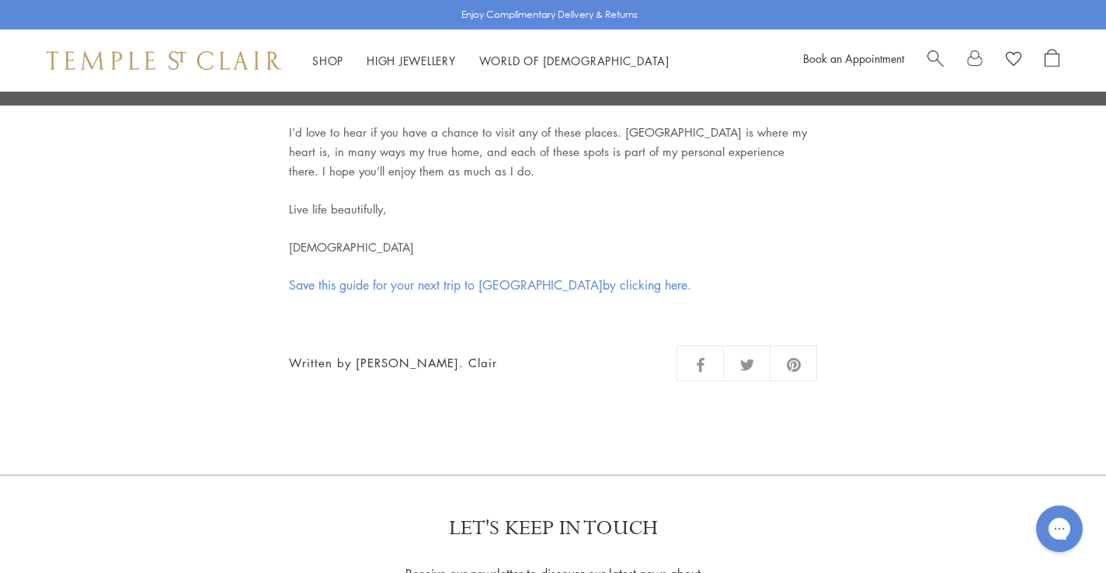
scroll to position [6463, 0]
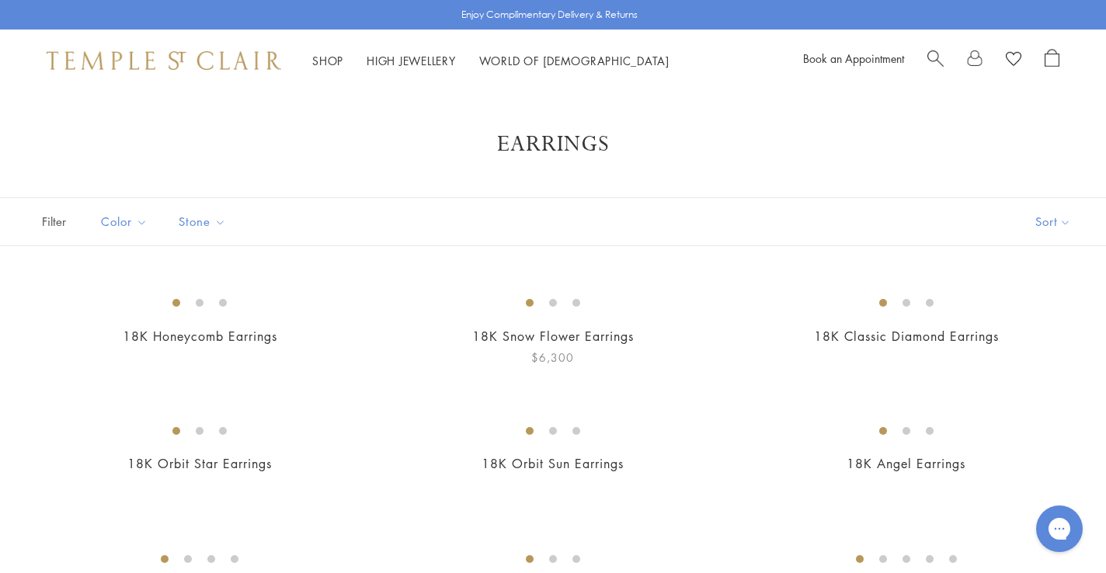
click at [0, 0] on img at bounding box center [0, 0] width 0 height 0
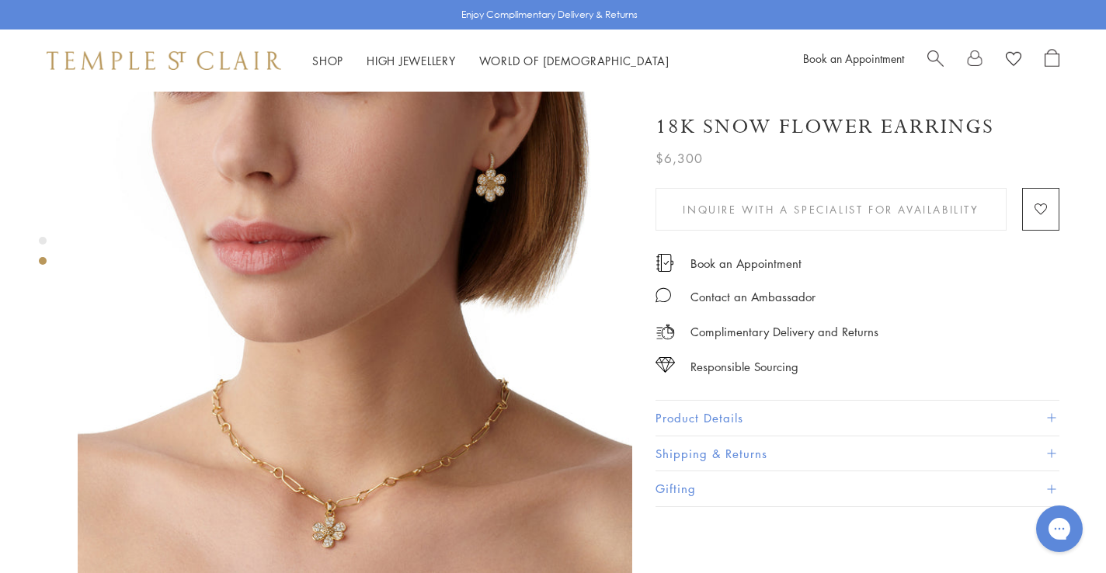
scroll to position [651, 0]
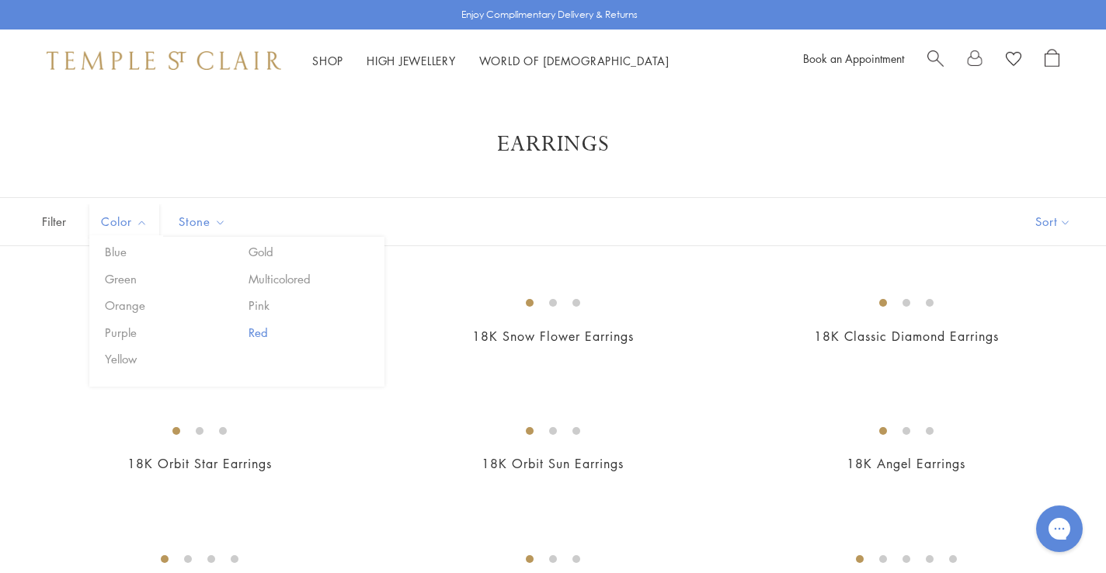
click at [271, 328] on button "Red" at bounding box center [311, 333] width 132 height 18
